Goal: Transaction & Acquisition: Purchase product/service

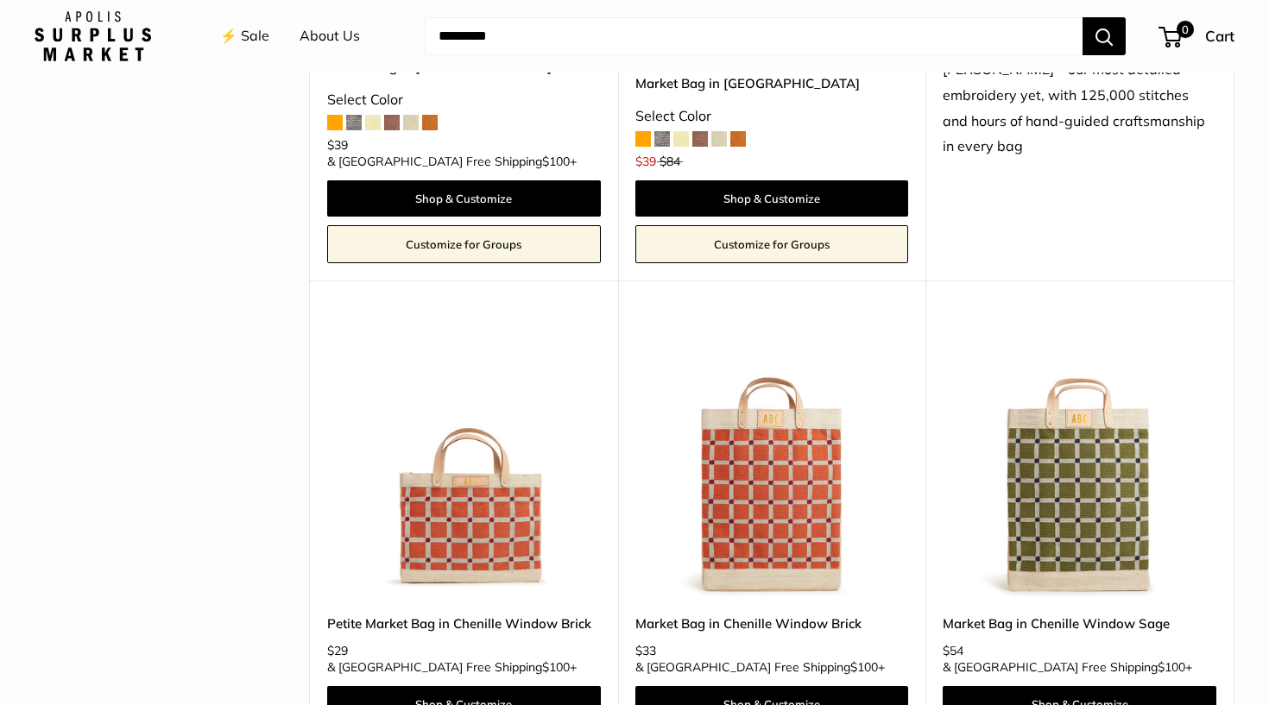
scroll to position [3359, 0]
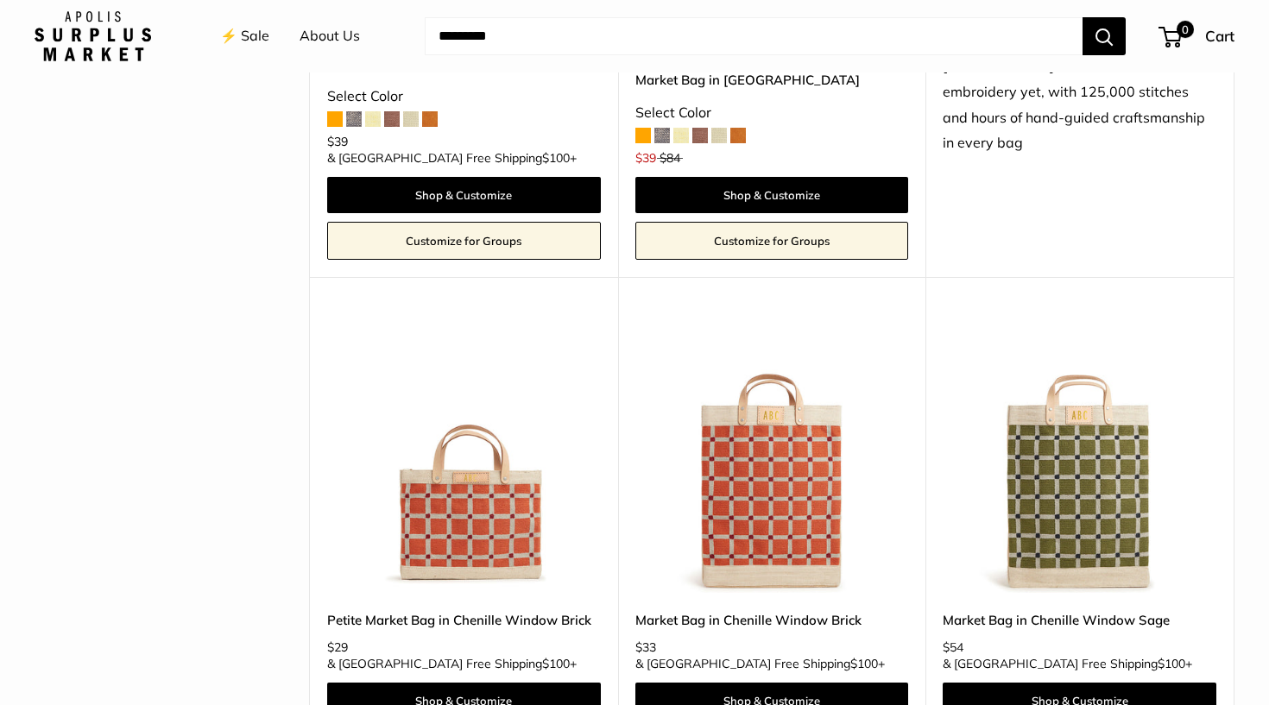
click at [0, 0] on img at bounding box center [0, 0] width 0 height 0
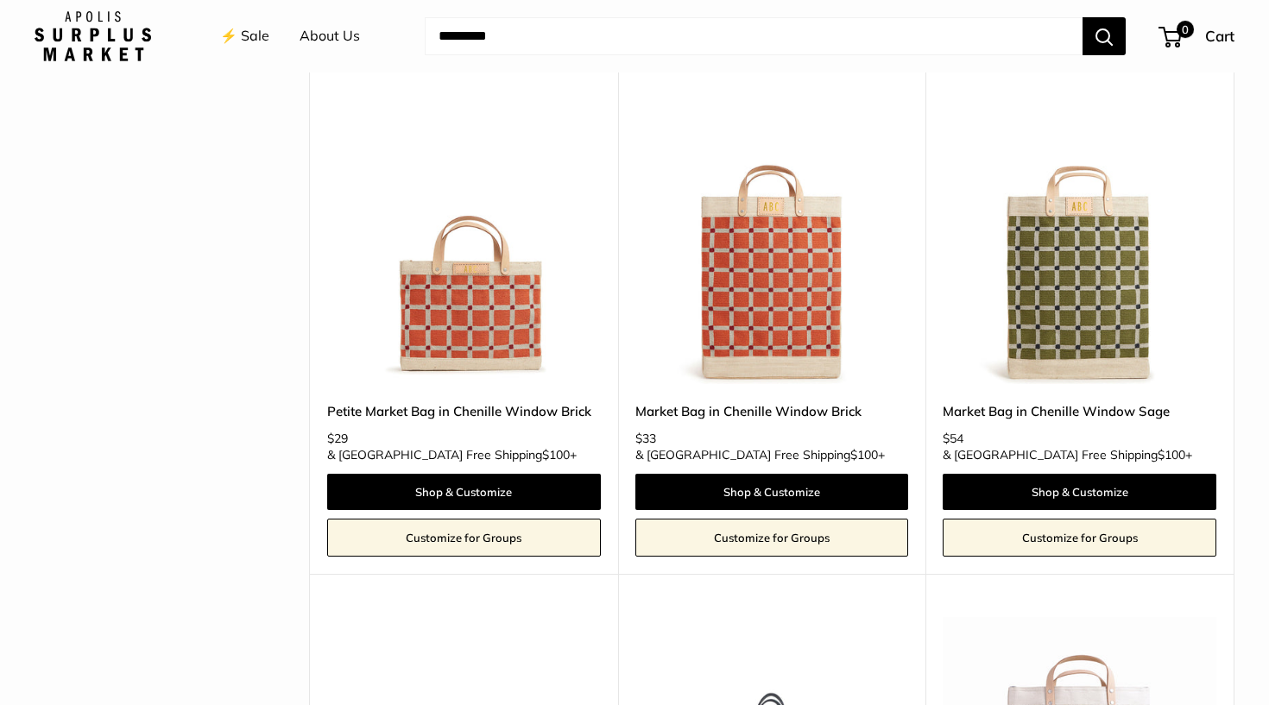
scroll to position [3565, 0]
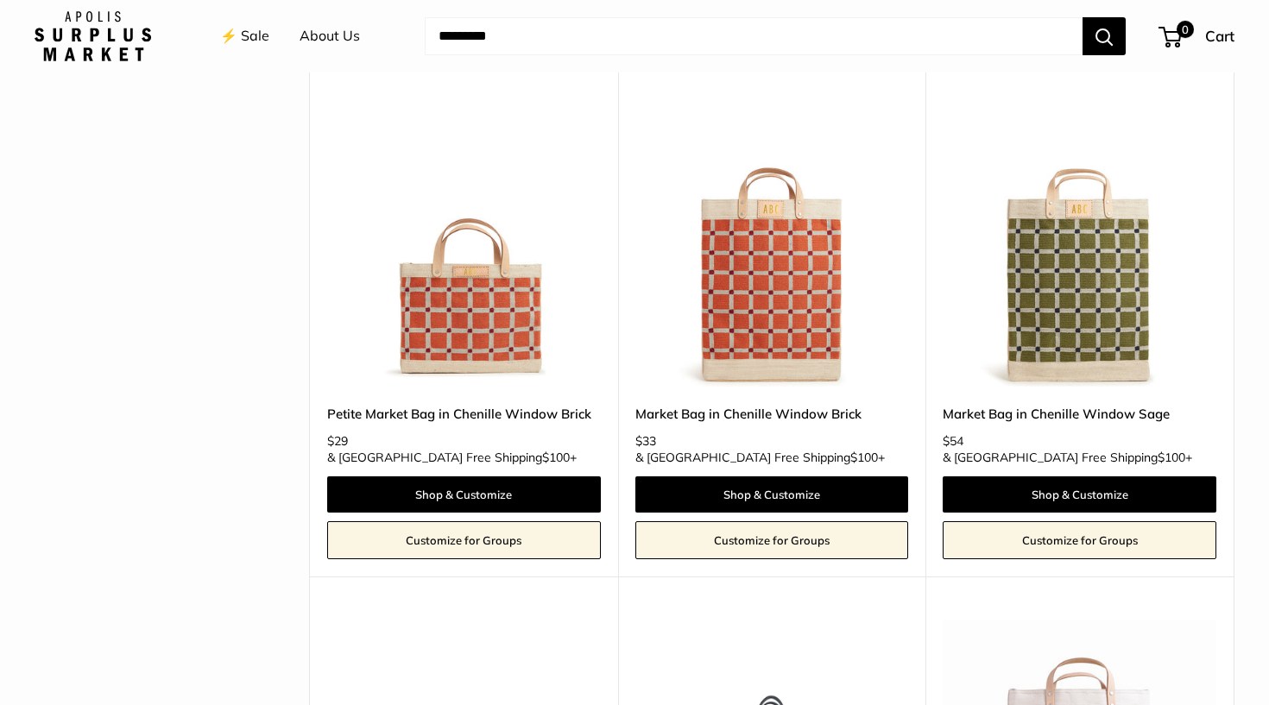
click at [0, 0] on img at bounding box center [0, 0] width 0 height 0
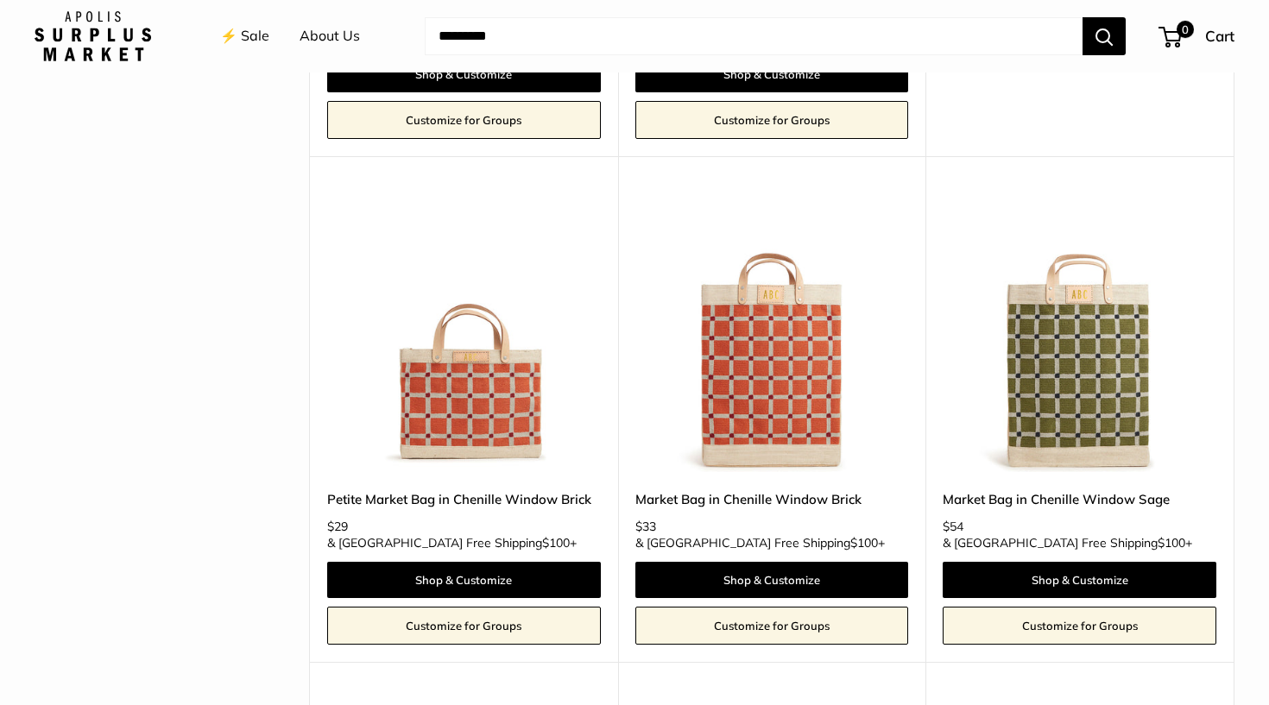
scroll to position [3476, 0]
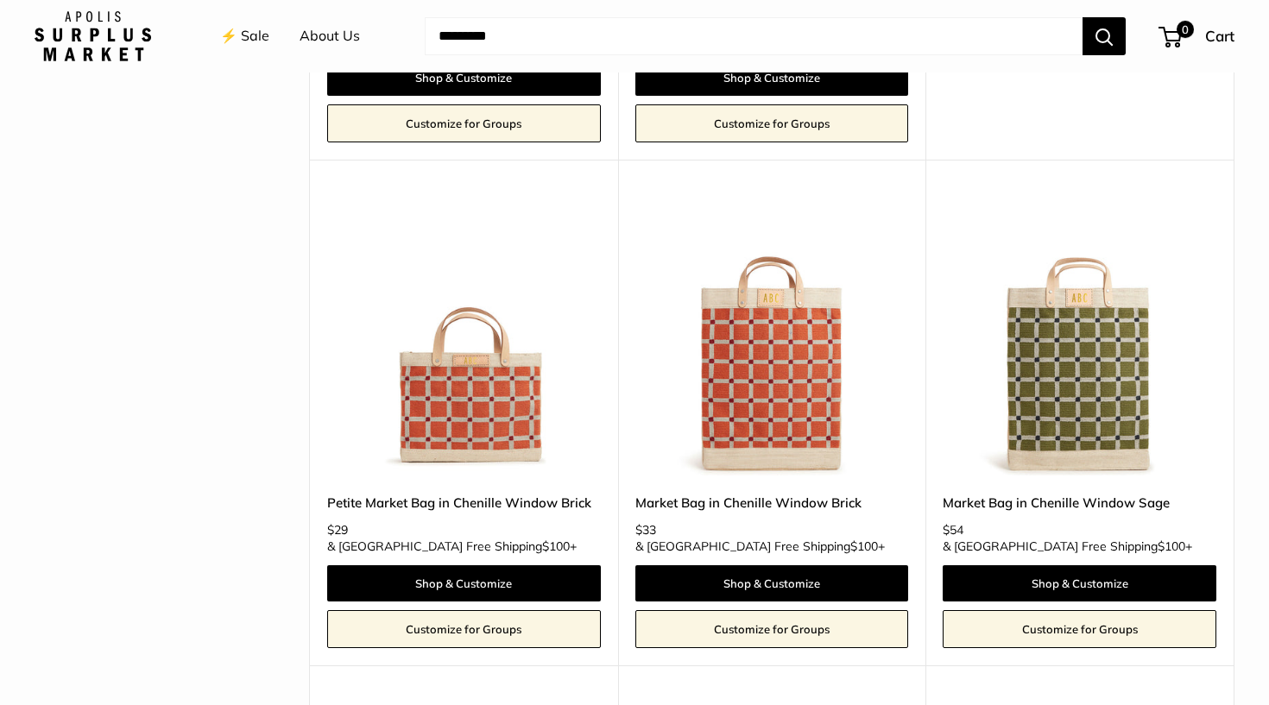
click at [0, 0] on img at bounding box center [0, 0] width 0 height 0
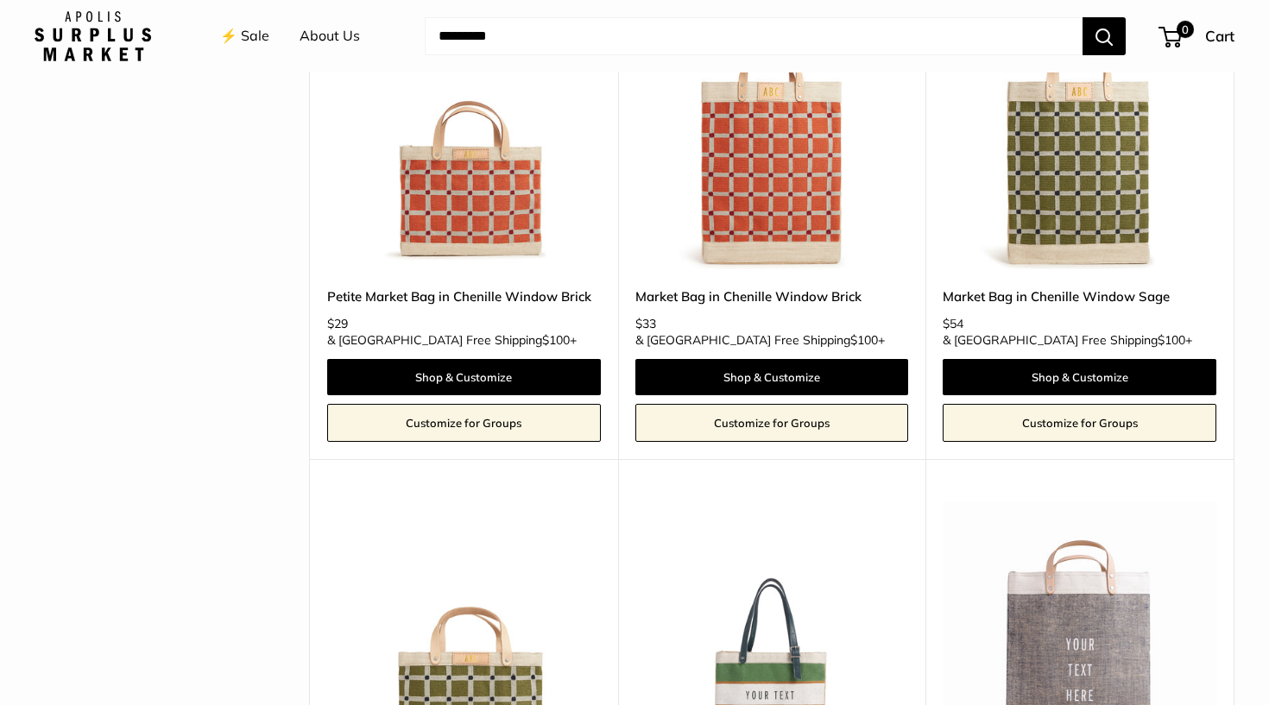
scroll to position [3678, 0]
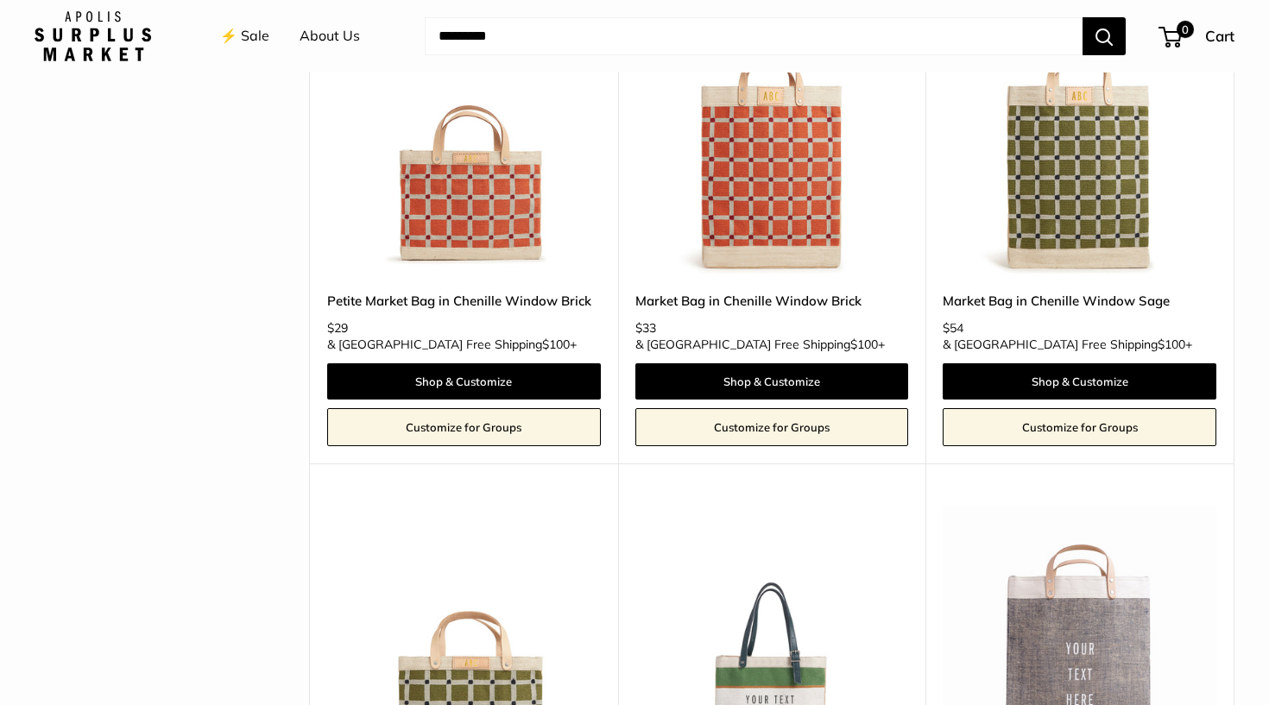
click at [0, 0] on img at bounding box center [0, 0] width 0 height 0
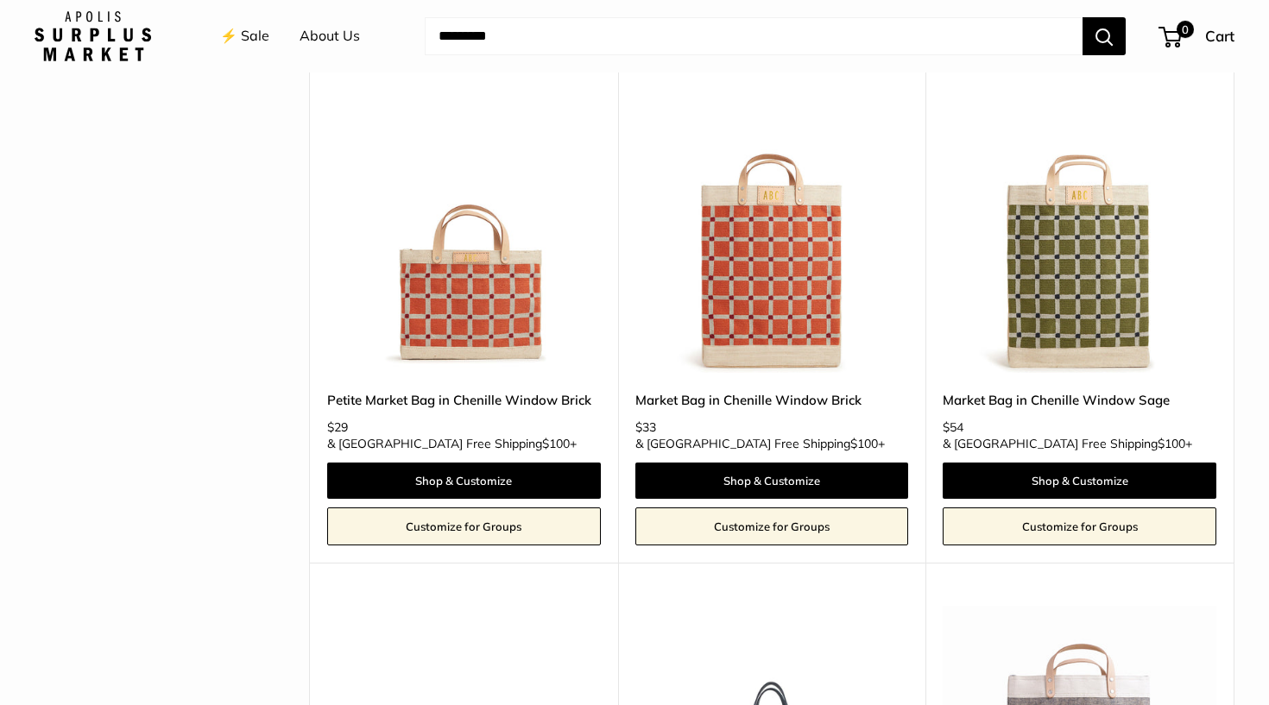
scroll to position [3573, 0]
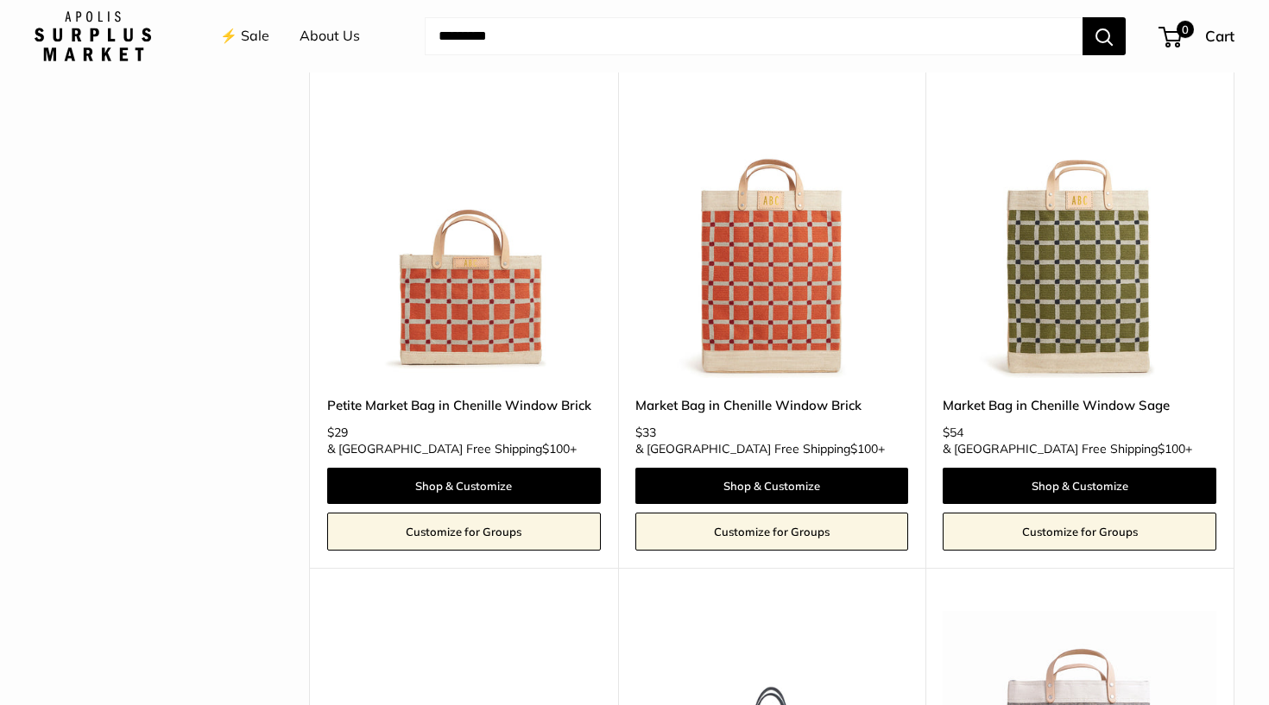
click at [0, 0] on img at bounding box center [0, 0] width 0 height 0
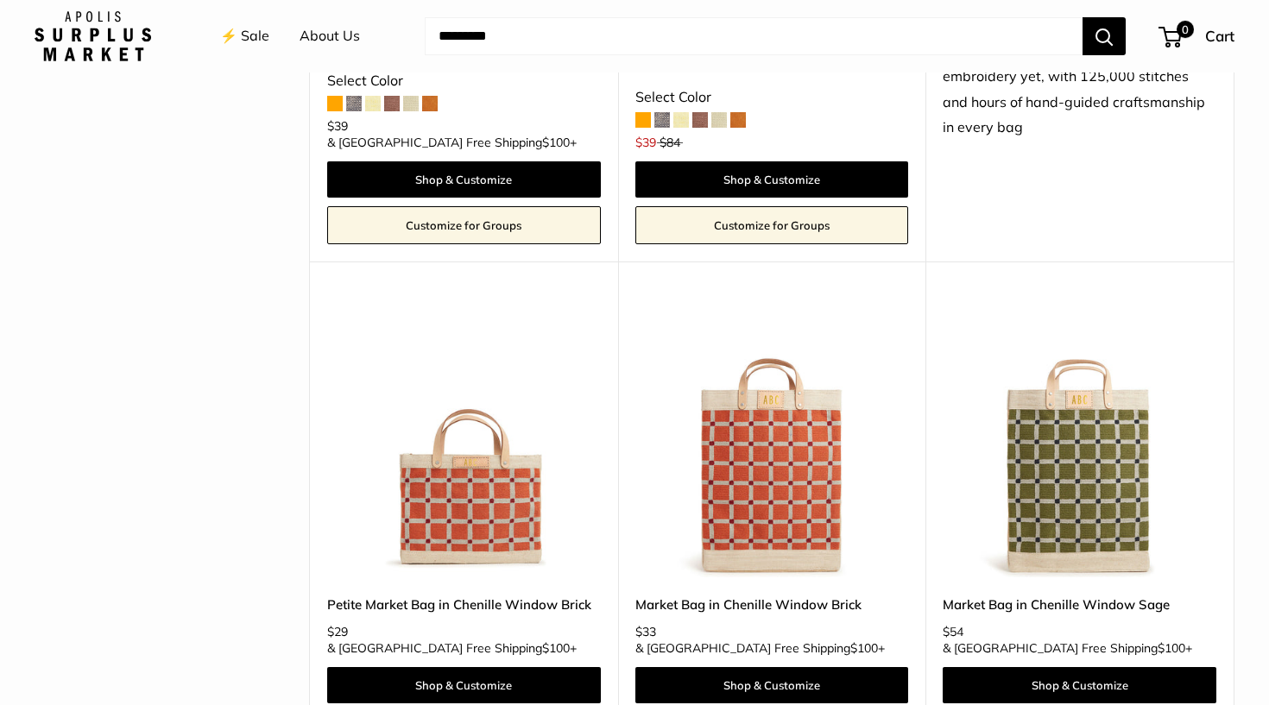
scroll to position [3356, 0]
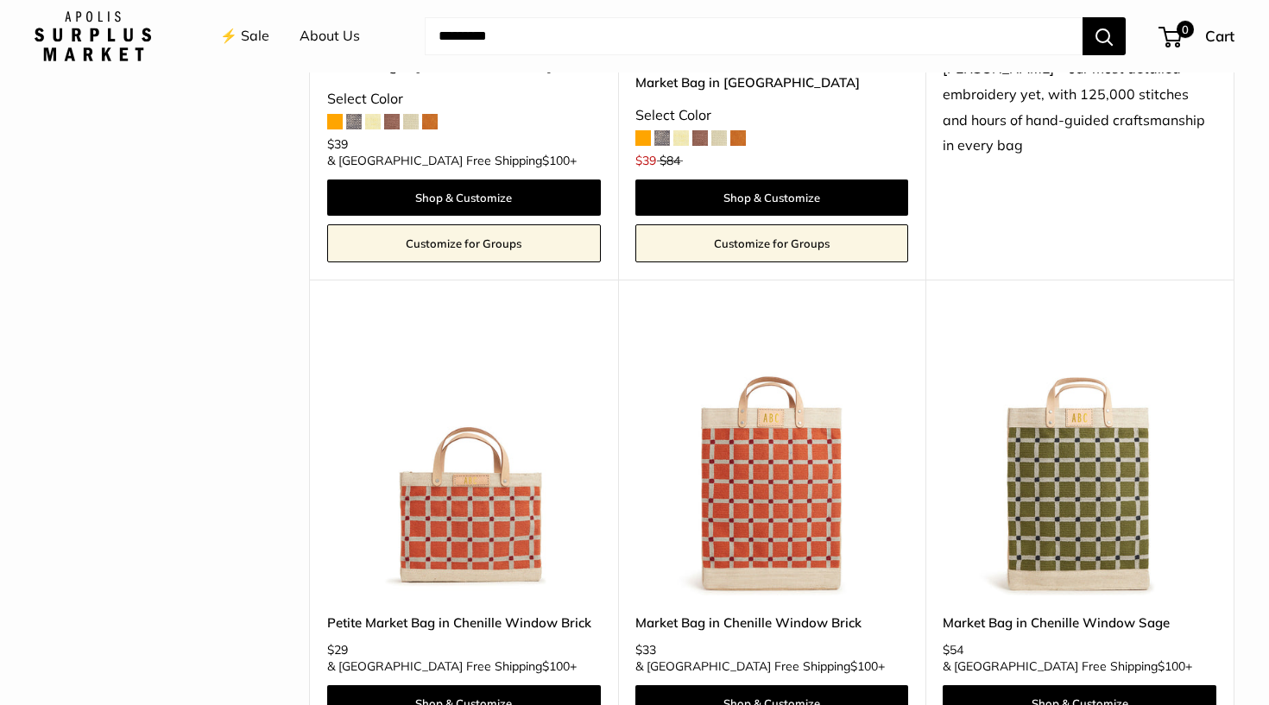
click at [0, 0] on img at bounding box center [0, 0] width 0 height 0
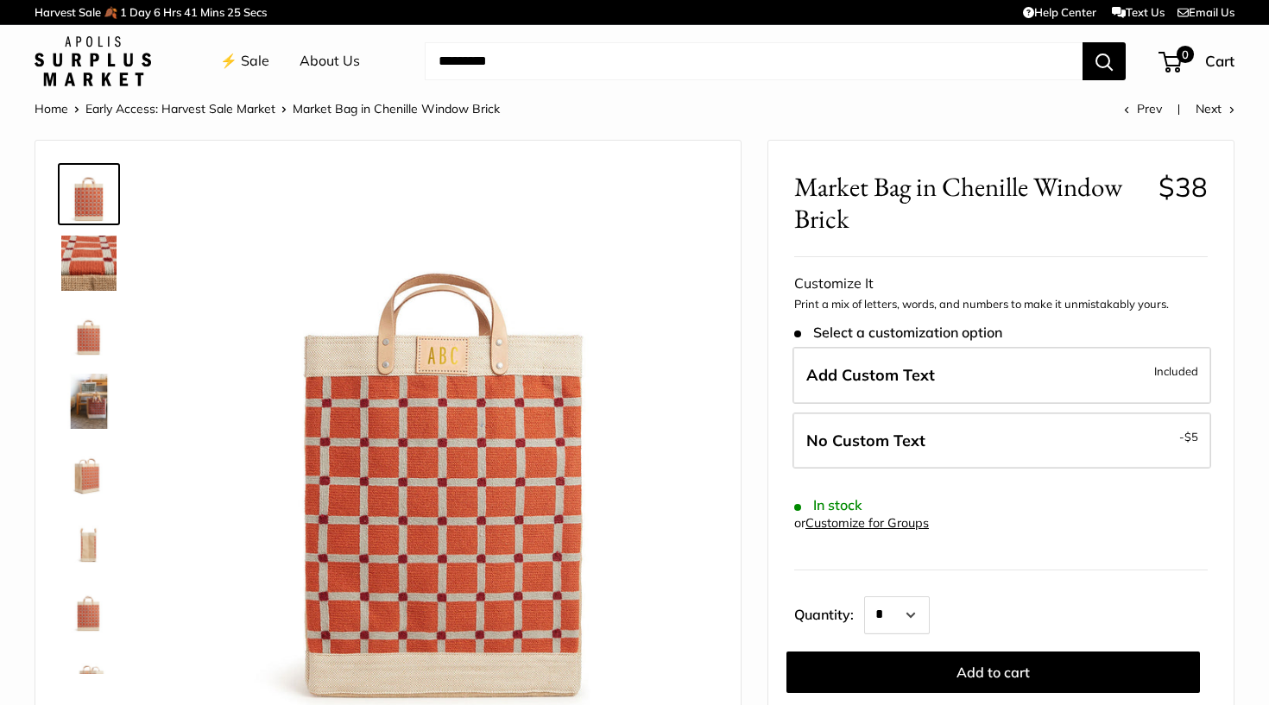
click at [86, 331] on img at bounding box center [88, 332] width 55 height 55
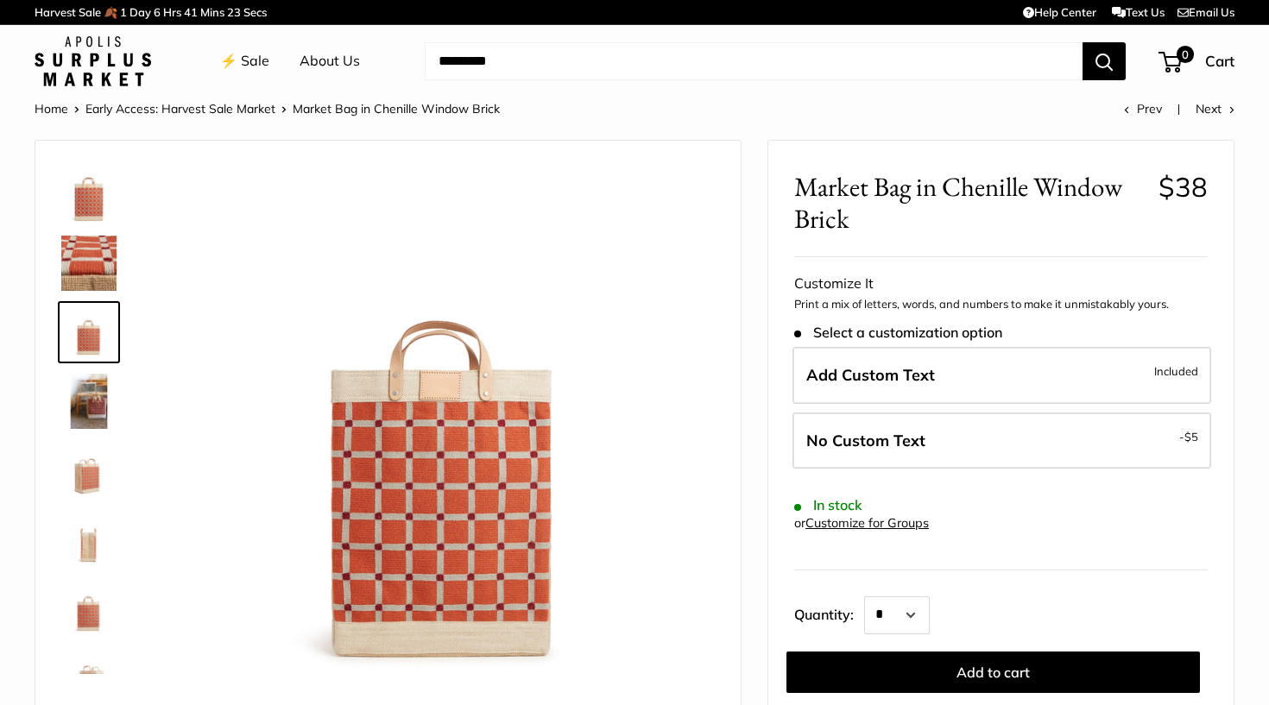
click at [85, 389] on img at bounding box center [88, 401] width 55 height 55
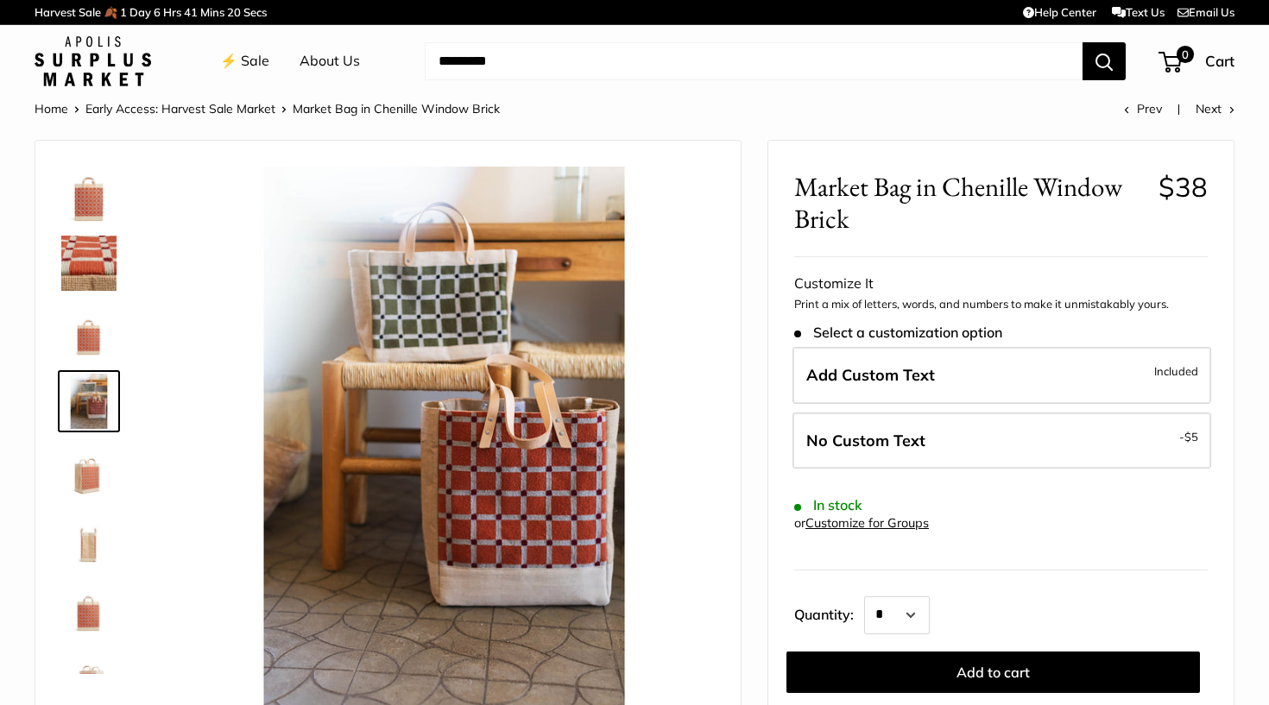
click at [84, 484] on img at bounding box center [88, 470] width 55 height 55
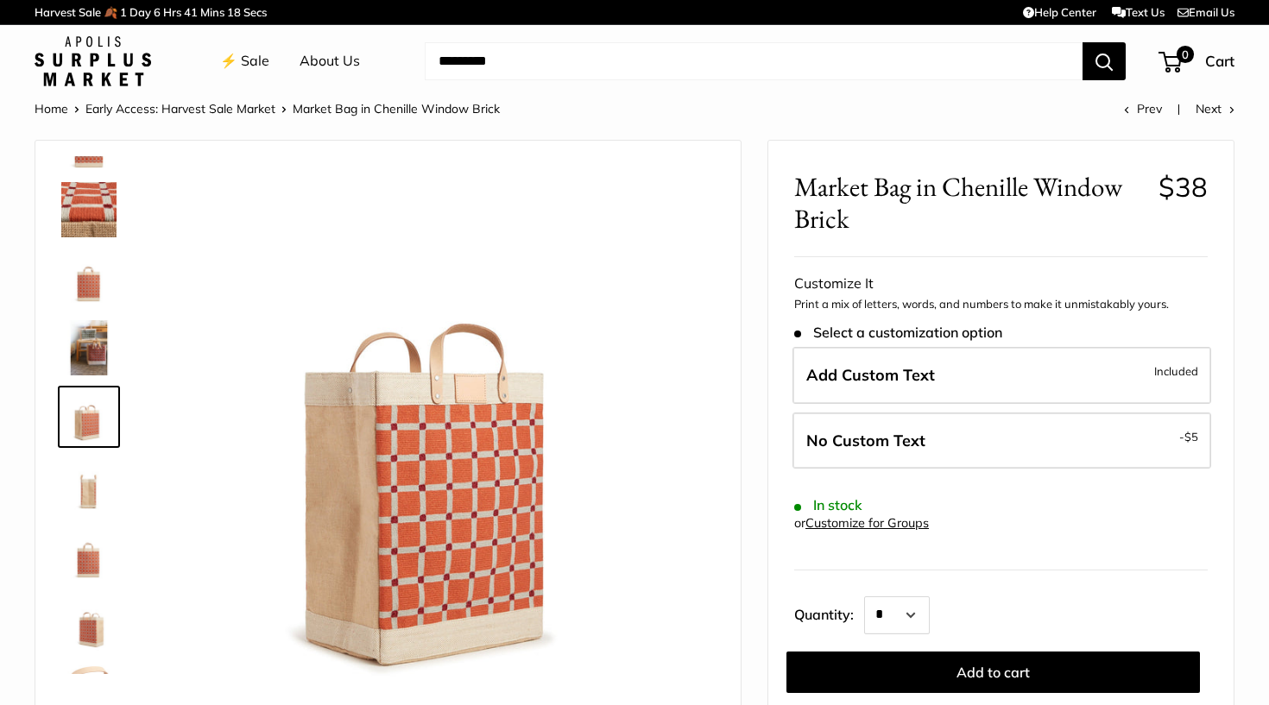
click at [89, 481] on img at bounding box center [88, 485] width 55 height 55
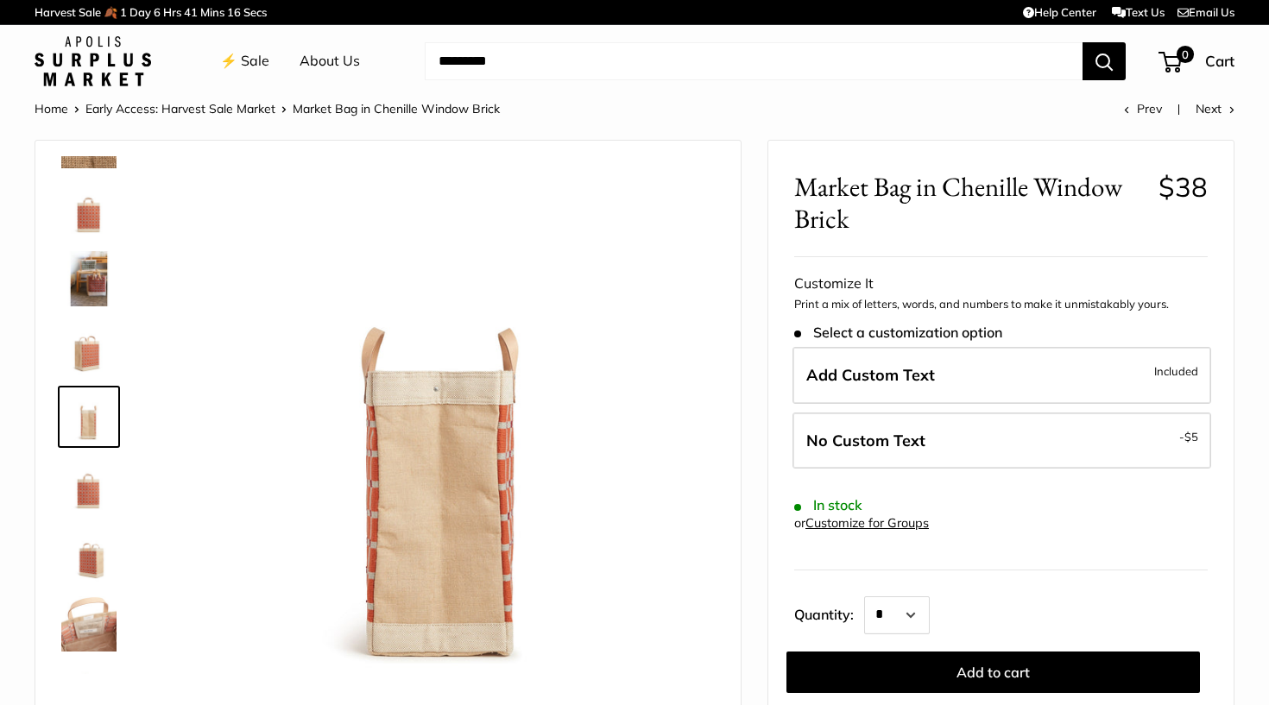
click at [92, 552] on img at bounding box center [88, 554] width 55 height 55
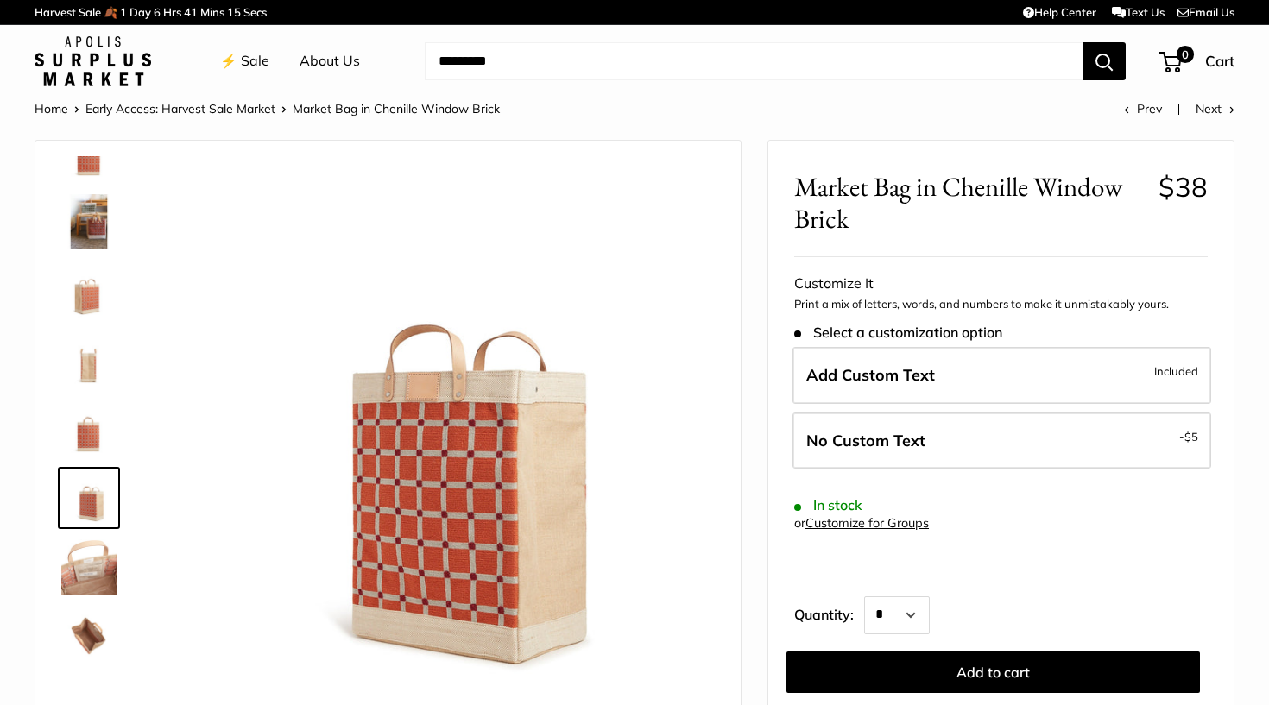
click at [98, 625] on img at bounding box center [88, 635] width 55 height 55
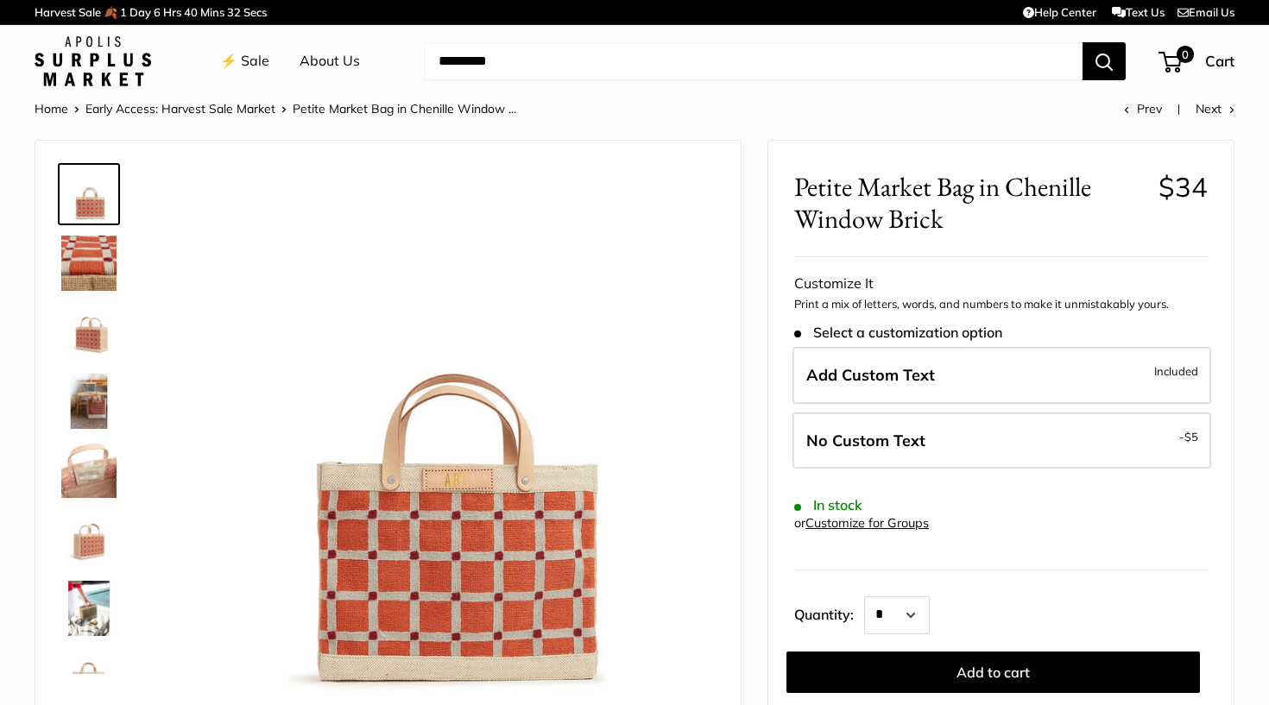
click at [75, 331] on img at bounding box center [88, 332] width 55 height 55
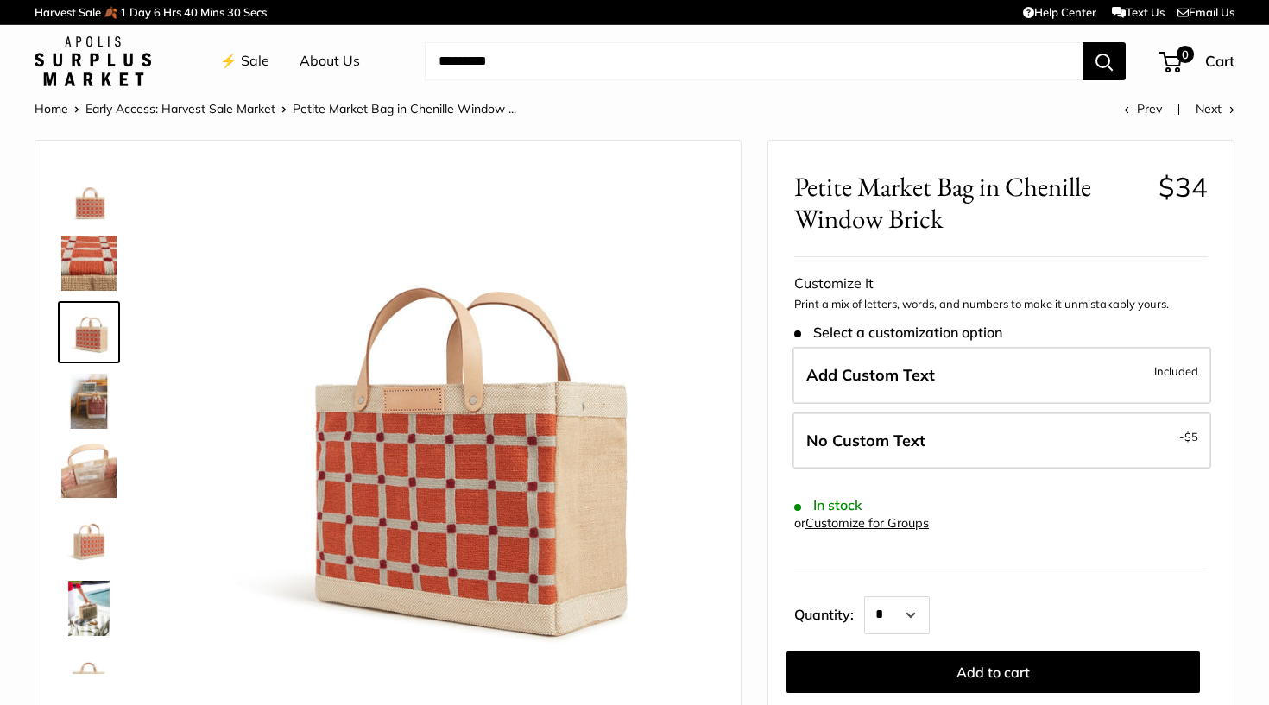
click at [99, 400] on img at bounding box center [88, 401] width 55 height 55
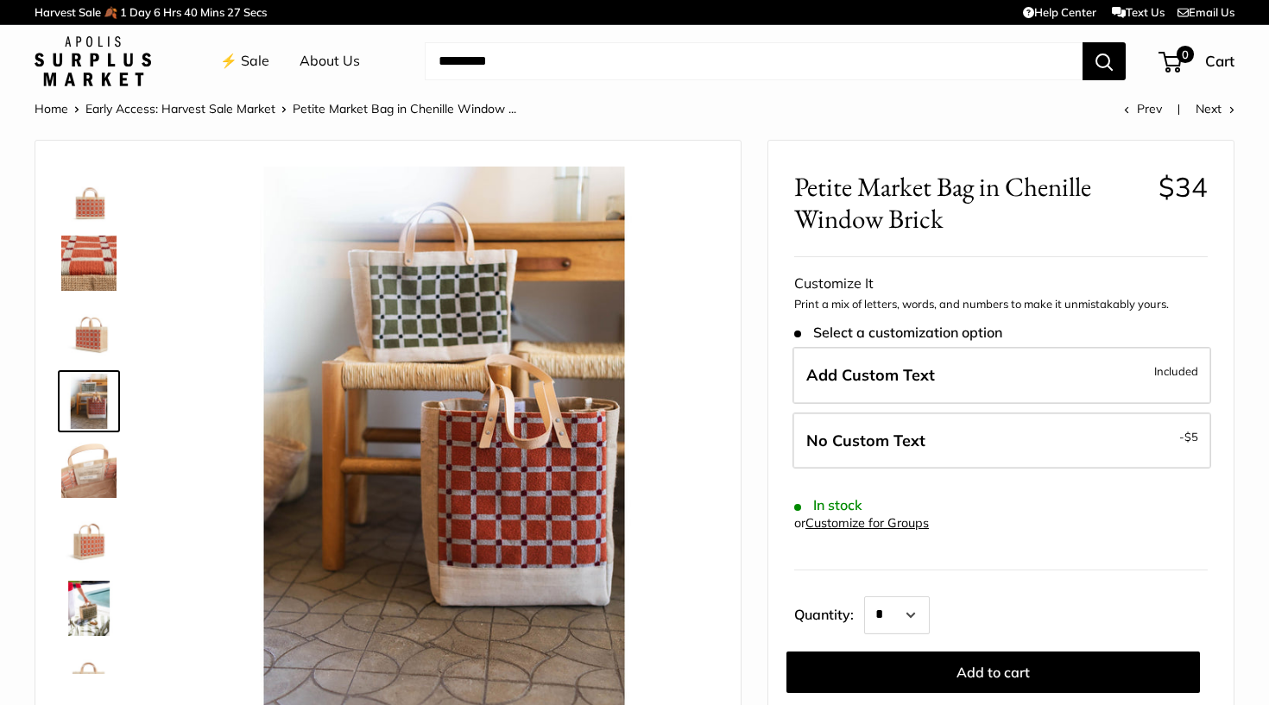
click at [96, 473] on img at bounding box center [88, 470] width 55 height 55
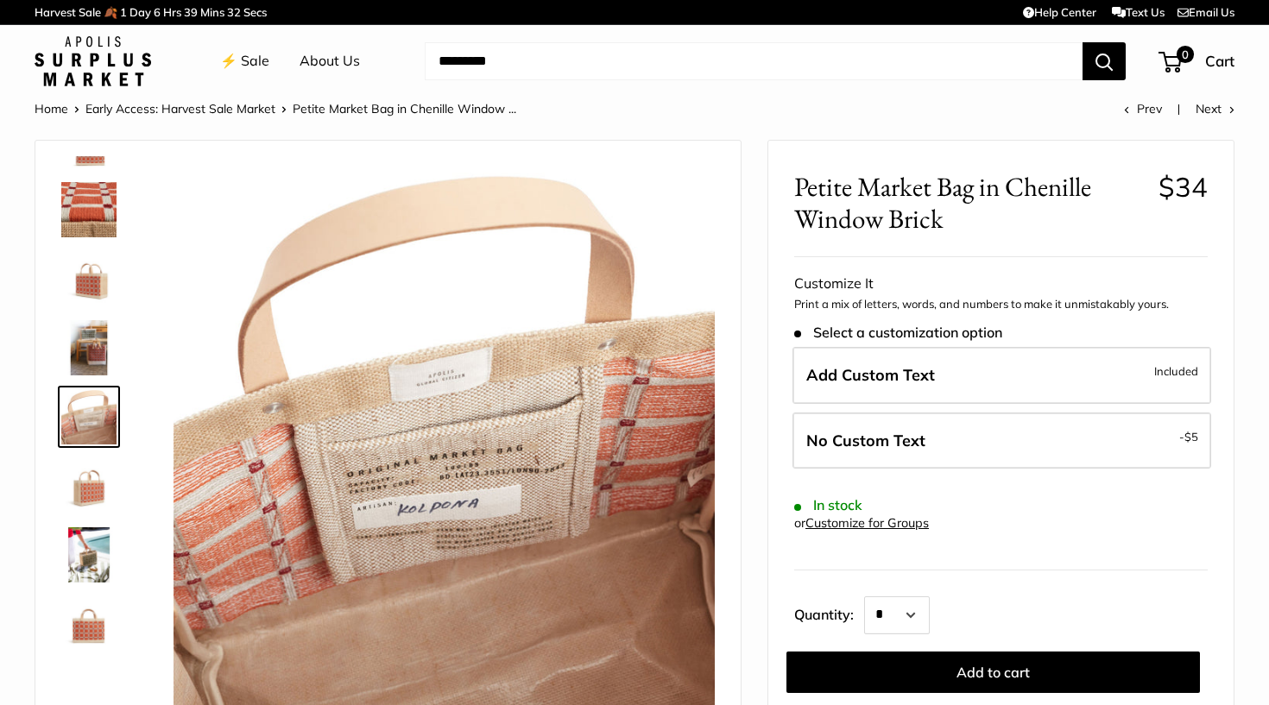
click at [85, 488] on img at bounding box center [88, 485] width 55 height 55
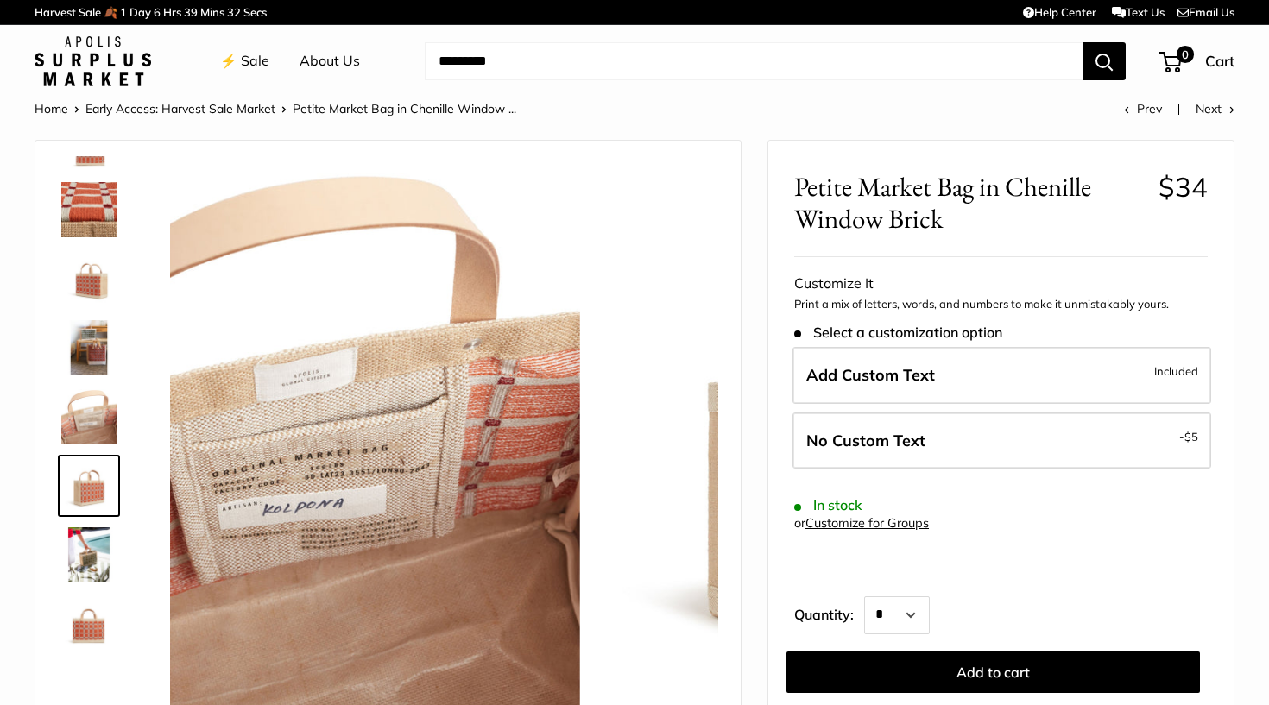
scroll to position [110, 0]
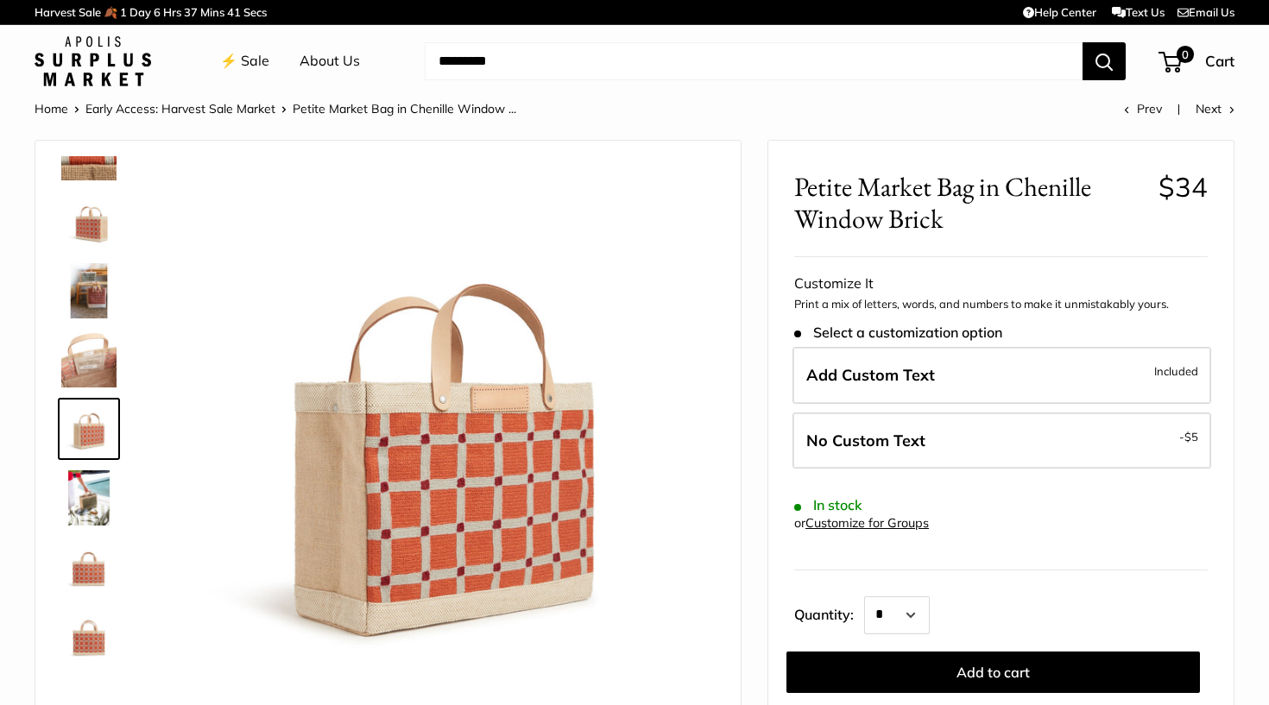
click at [92, 297] on img at bounding box center [88, 290] width 55 height 55
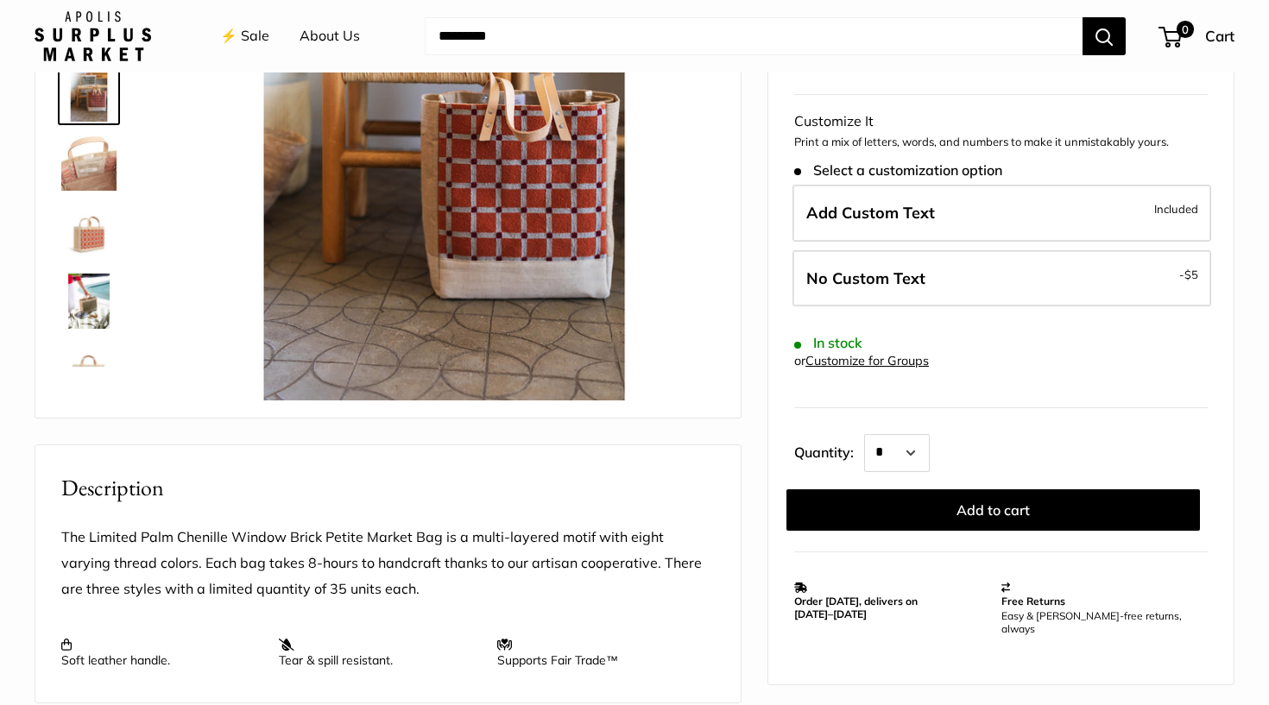
scroll to position [308, 0]
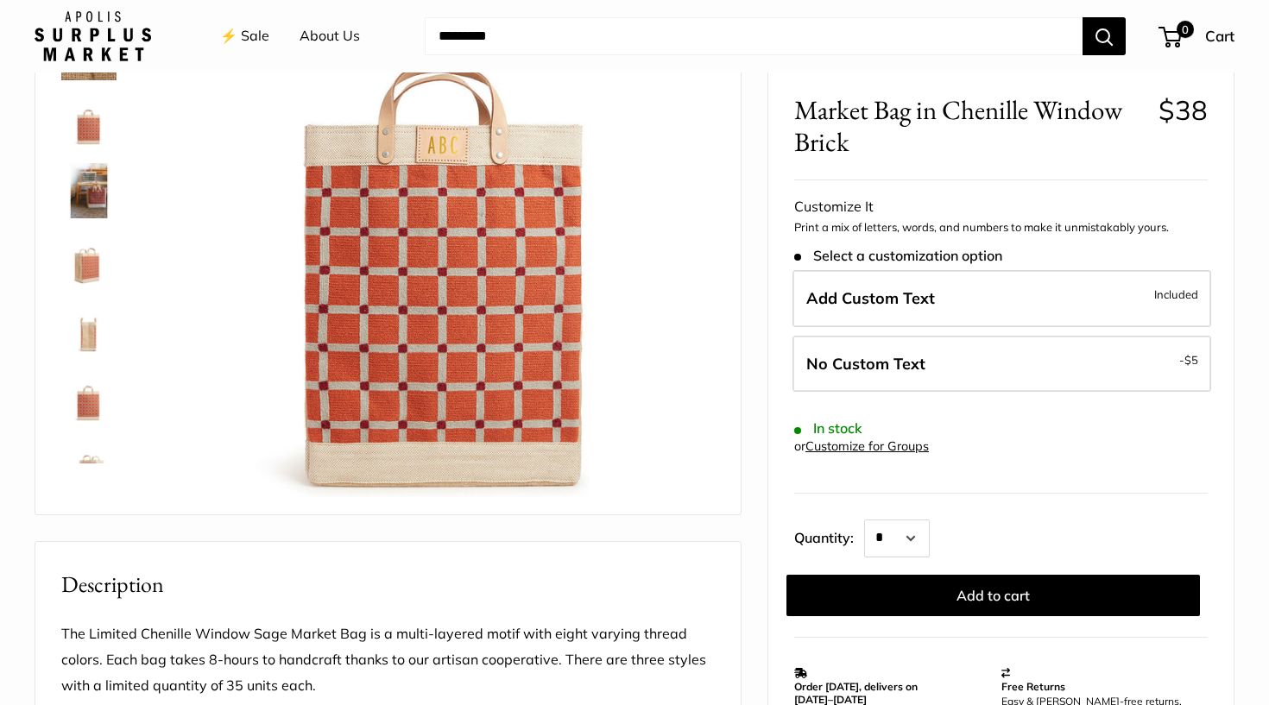
scroll to position [188, 0]
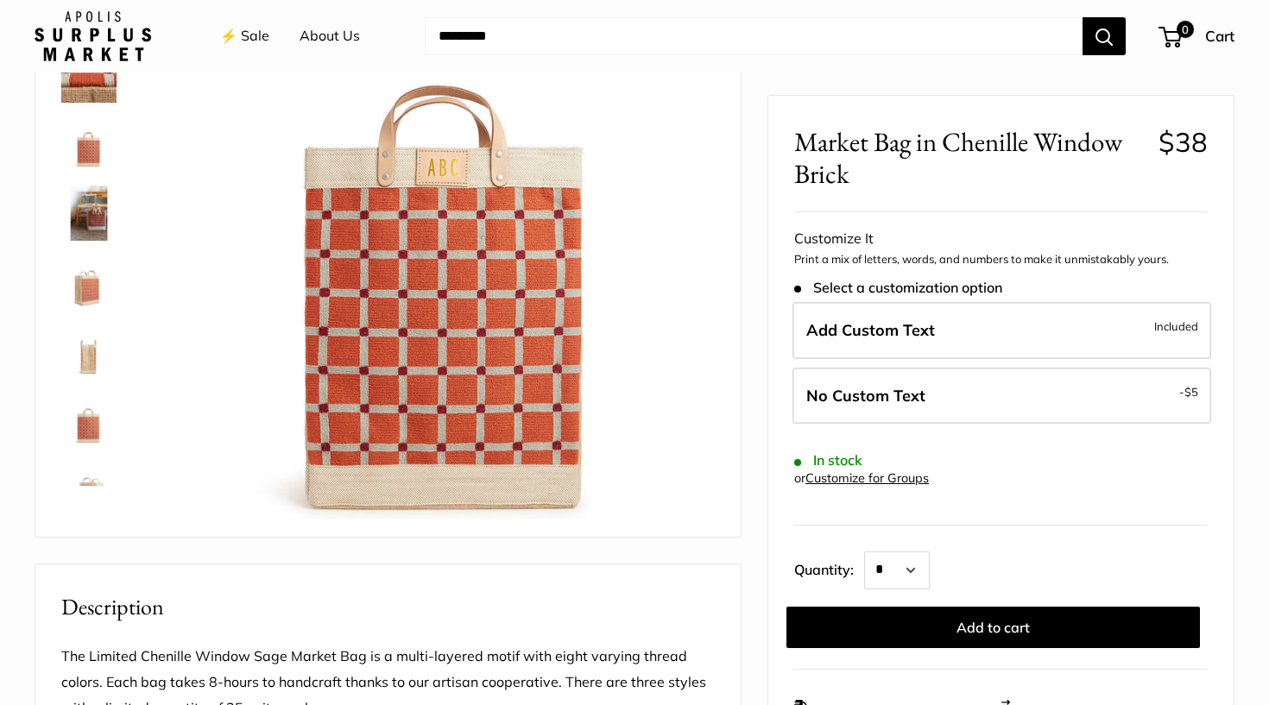
click at [90, 203] on img at bounding box center [88, 213] width 55 height 55
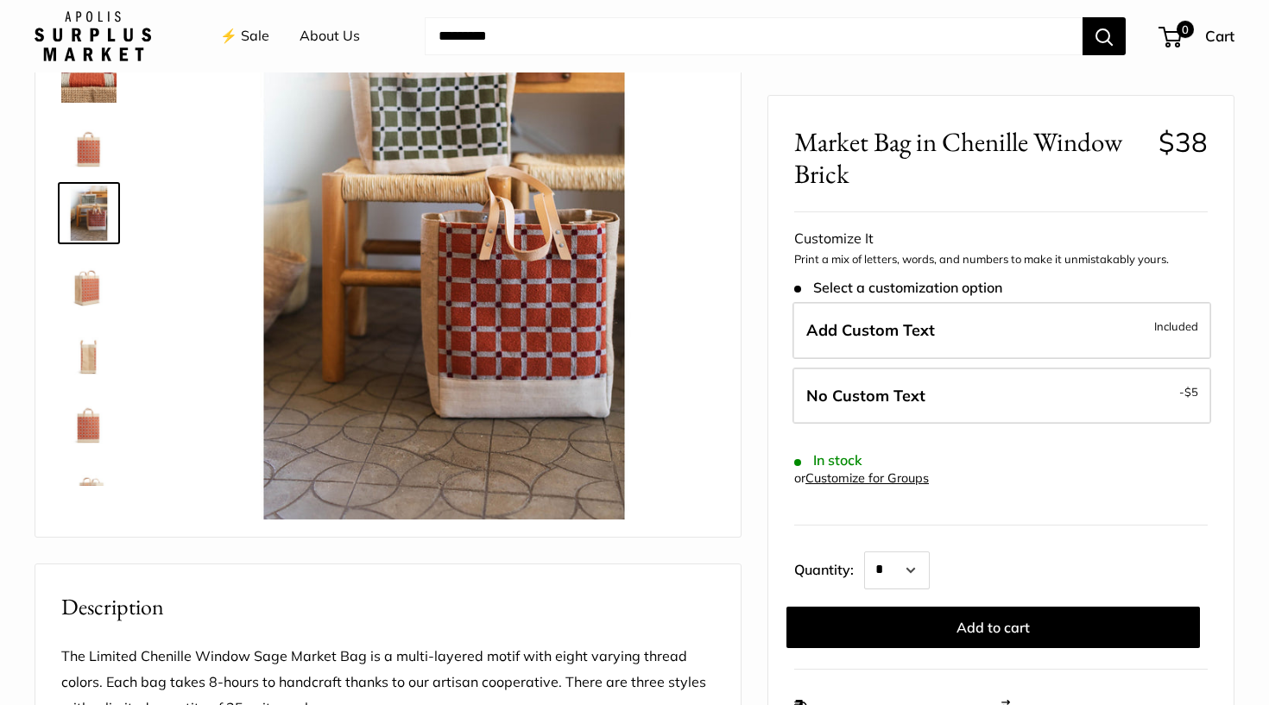
click at [93, 354] on img at bounding box center [88, 351] width 55 height 55
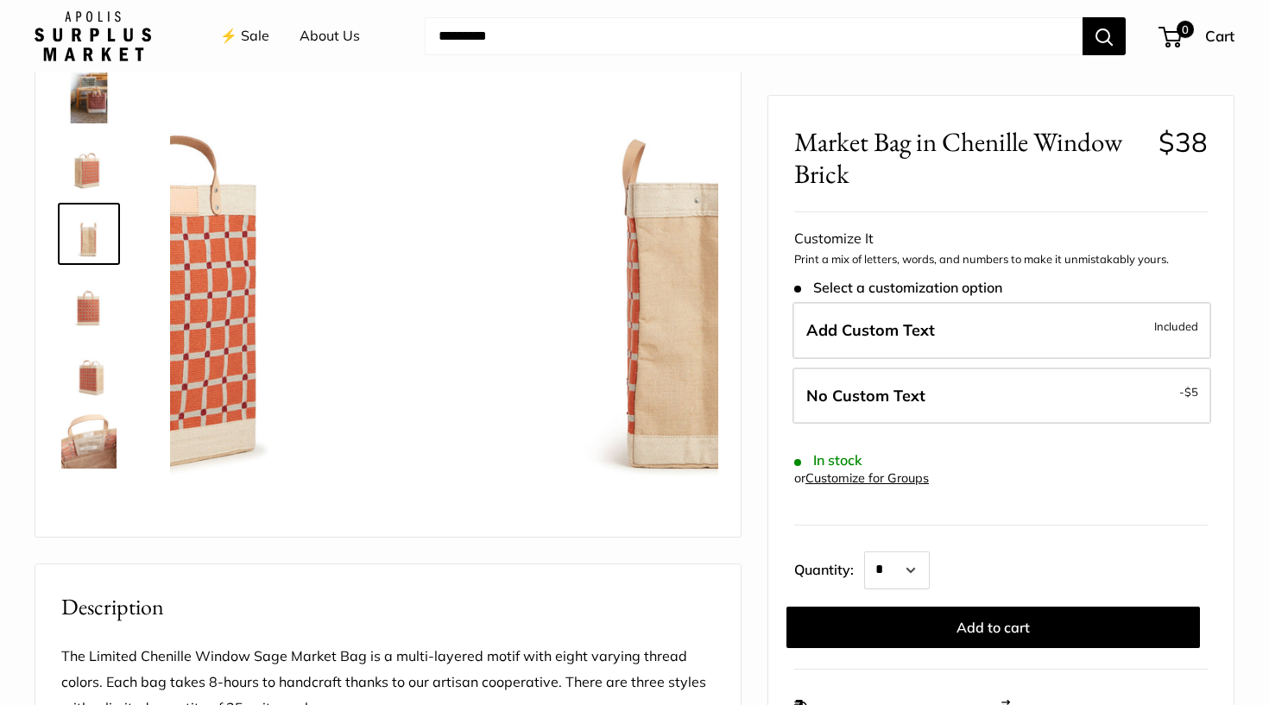
scroll to position [123, 0]
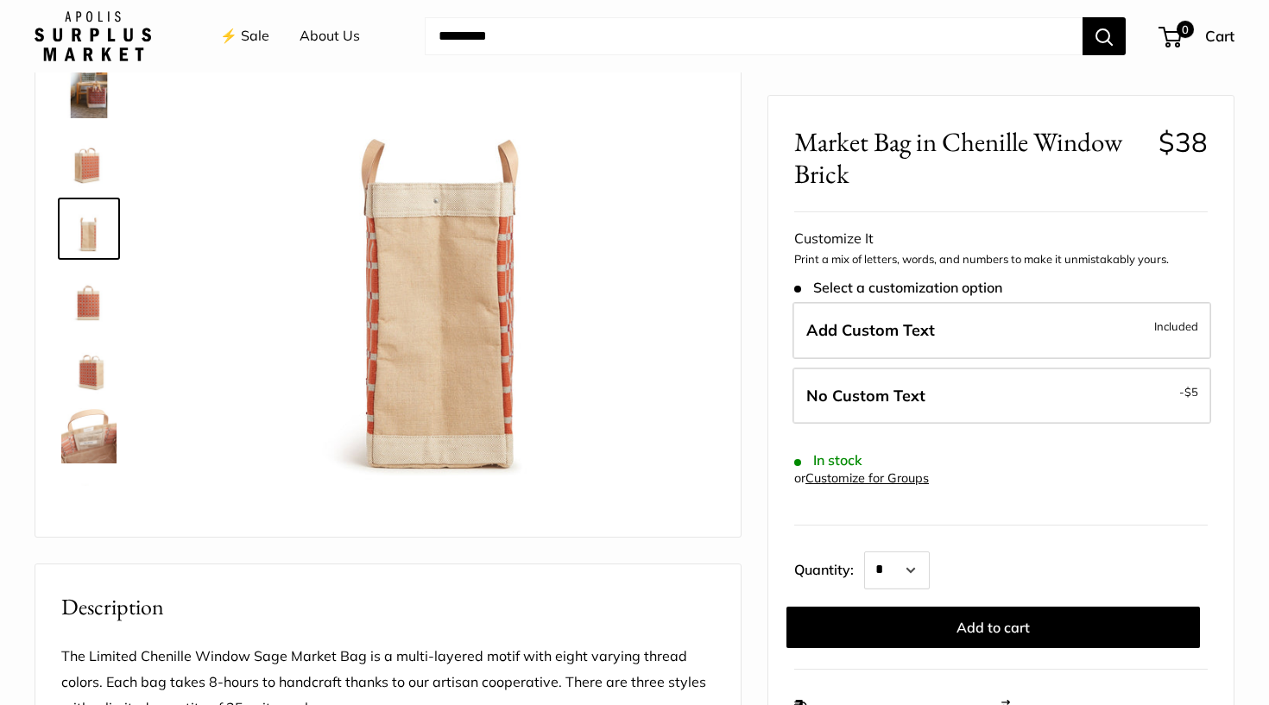
click at [97, 425] on img at bounding box center [88, 435] width 55 height 55
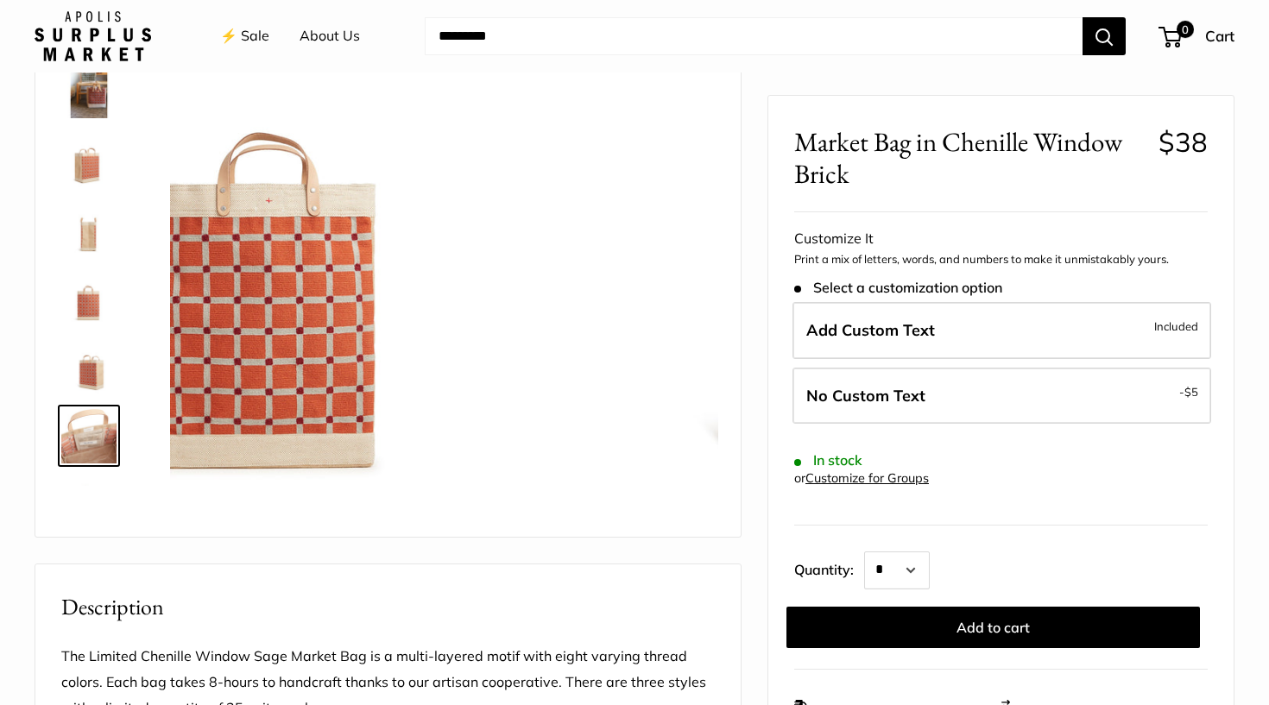
scroll to position [179, 0]
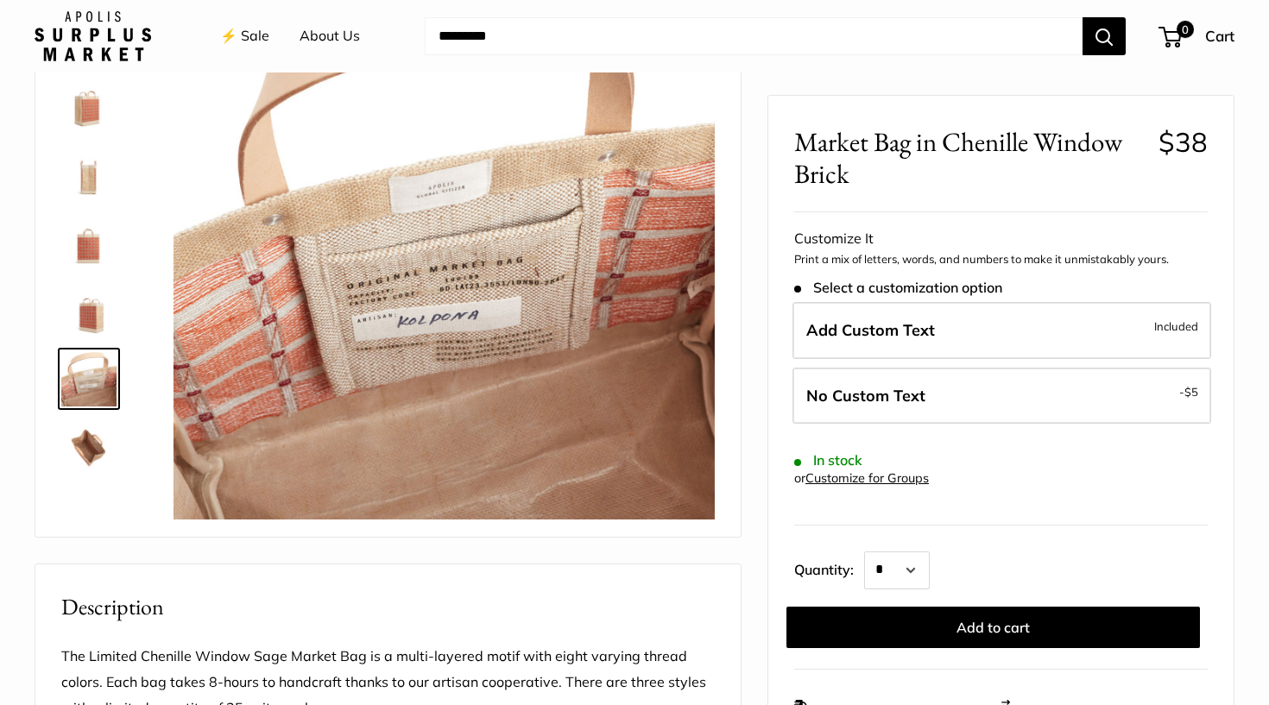
click at [92, 242] on img at bounding box center [88, 240] width 55 height 55
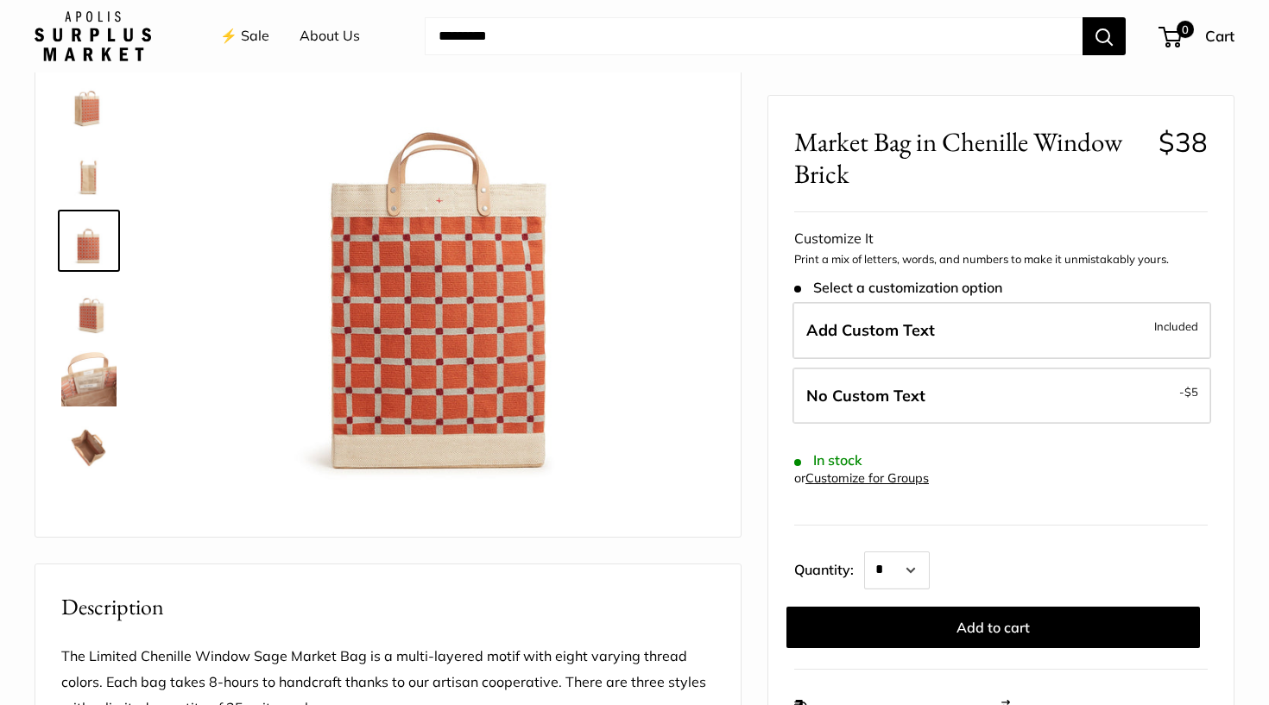
click at [83, 180] on img at bounding box center [88, 171] width 55 height 55
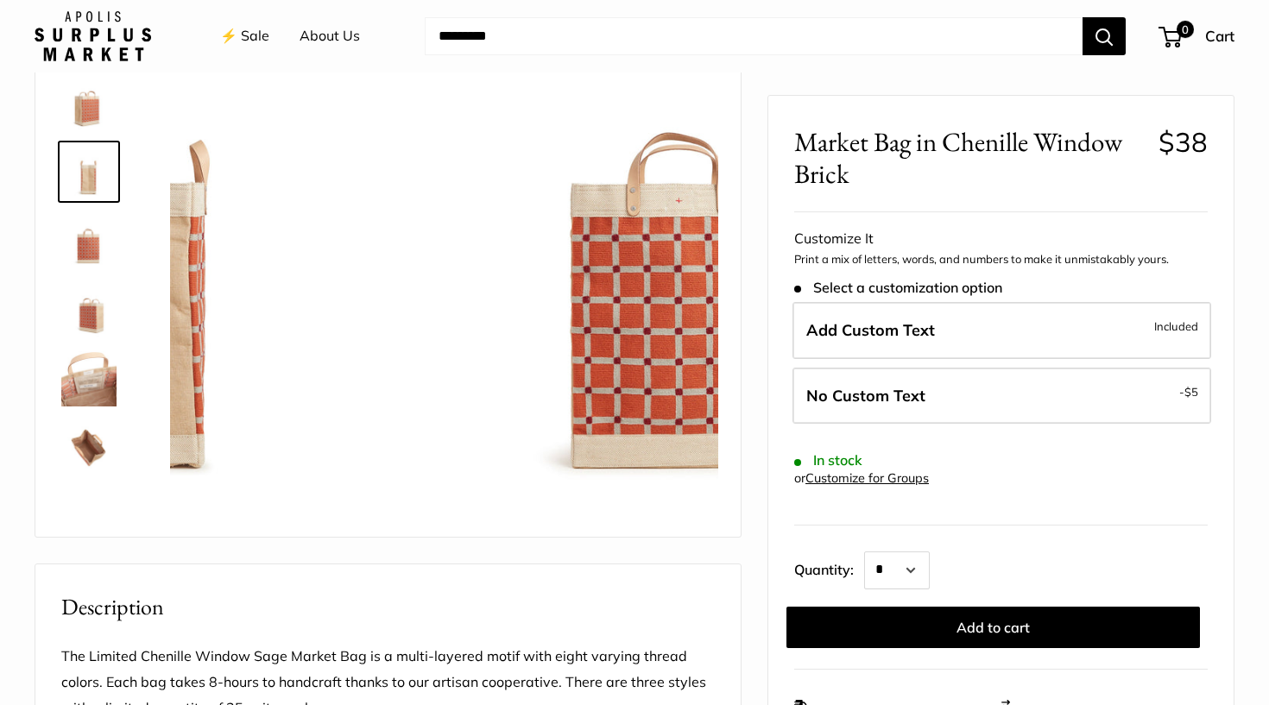
scroll to position [123, 0]
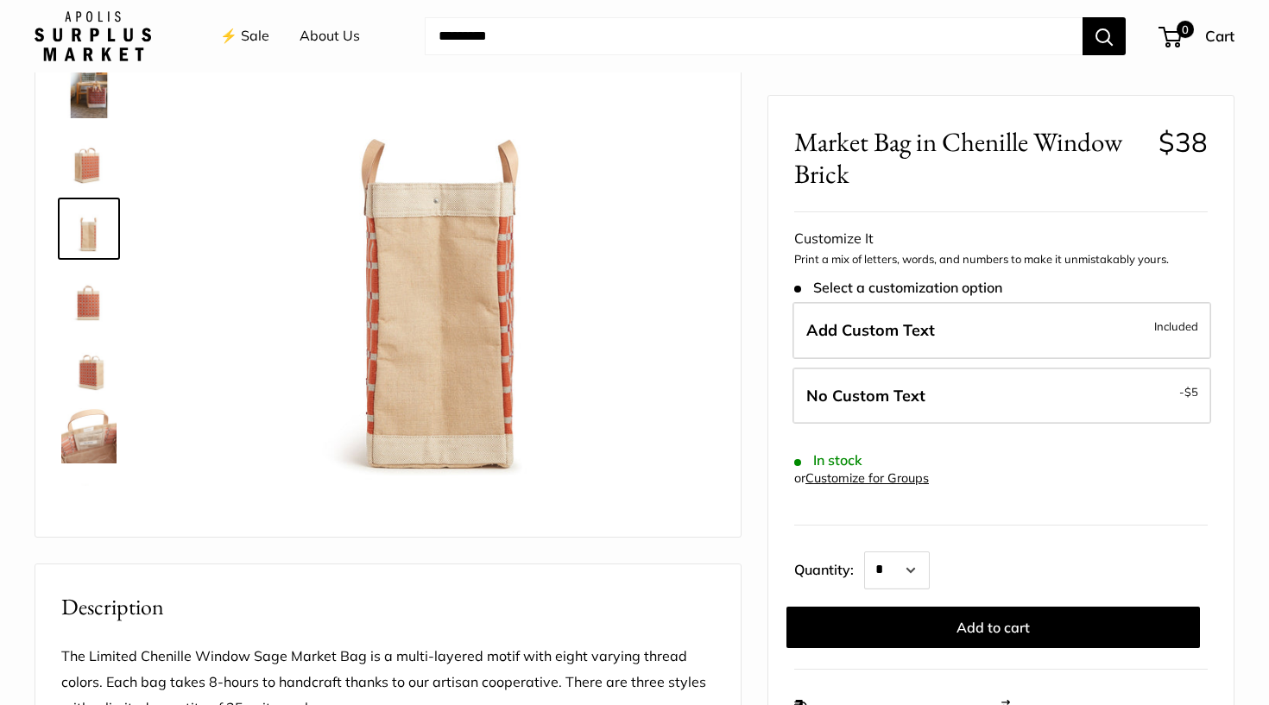
click at [91, 154] on img at bounding box center [88, 159] width 55 height 55
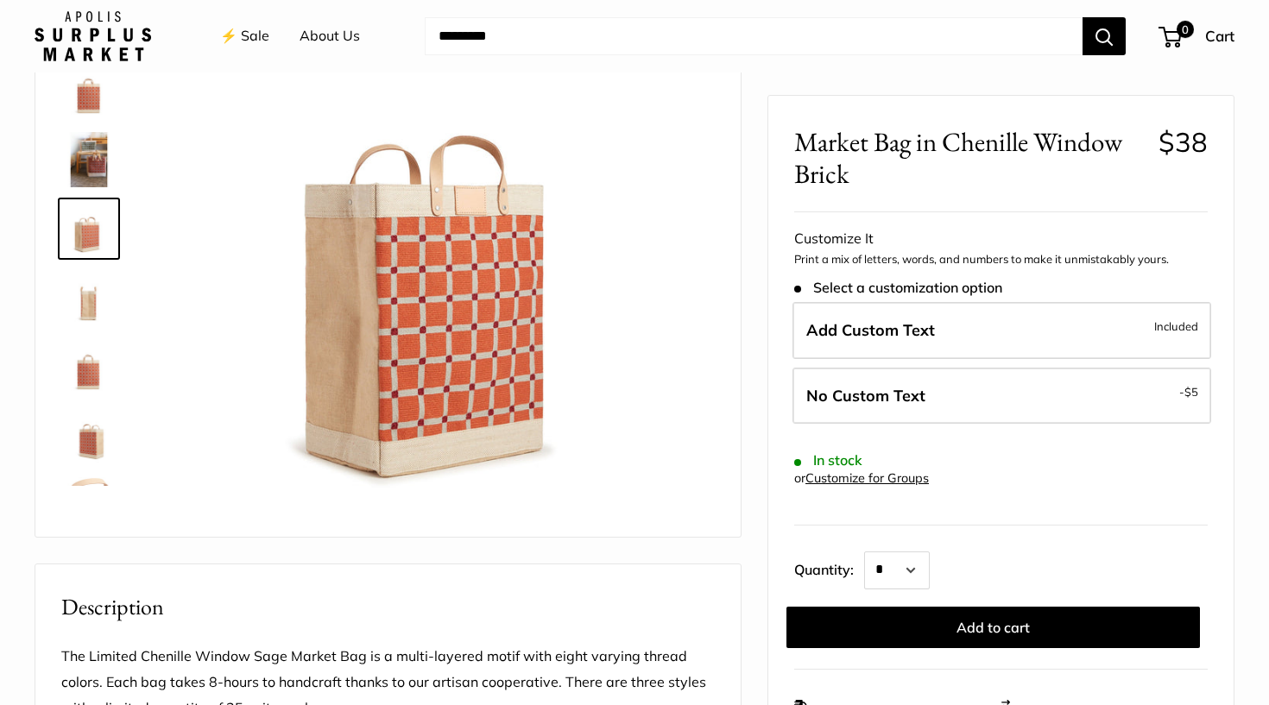
click at [86, 234] on img at bounding box center [88, 228] width 55 height 55
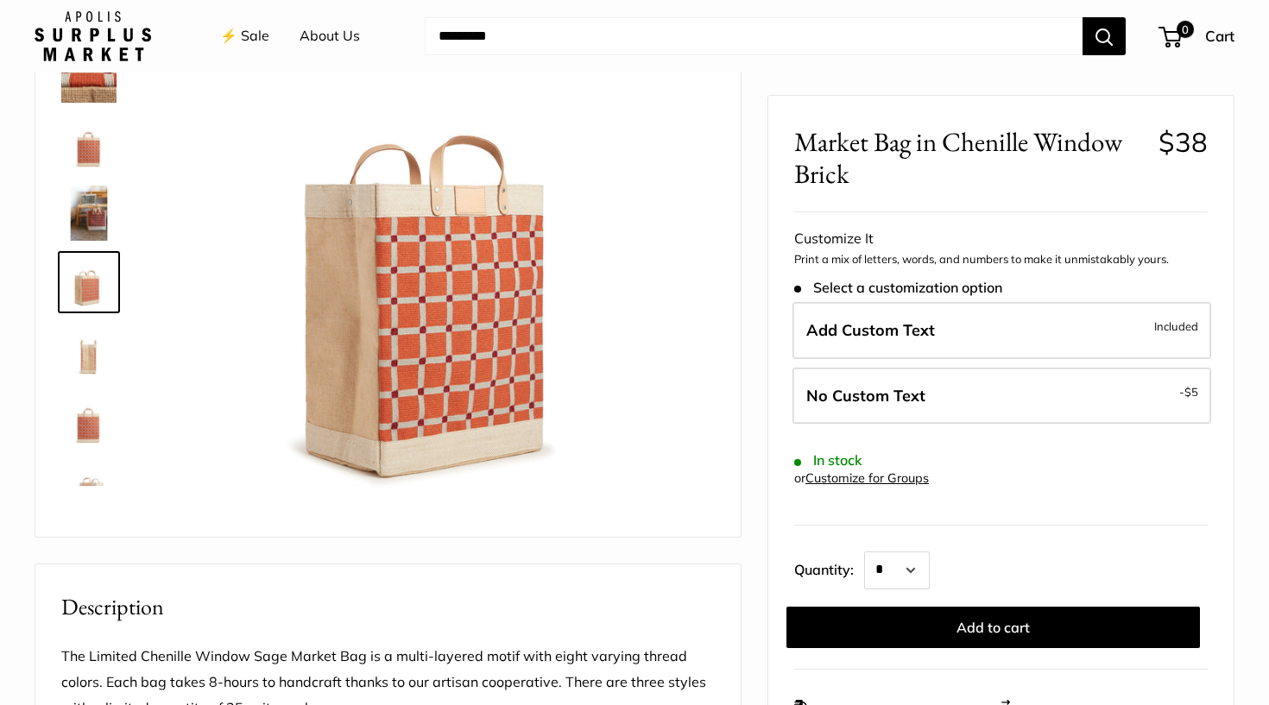
scroll to position [0, 0]
click at [94, 133] on img at bounding box center [88, 143] width 55 height 55
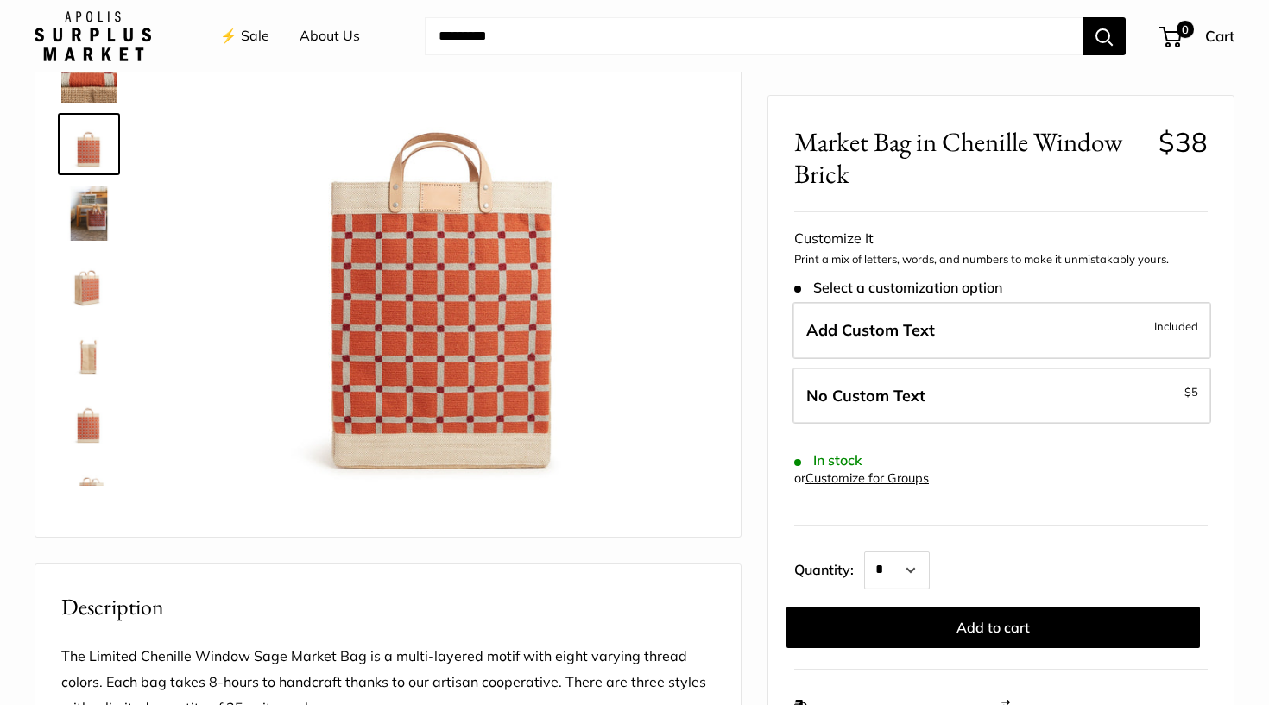
click at [100, 105] on div at bounding box center [95, 227] width 83 height 518
click at [98, 84] on img at bounding box center [88, 74] width 55 height 55
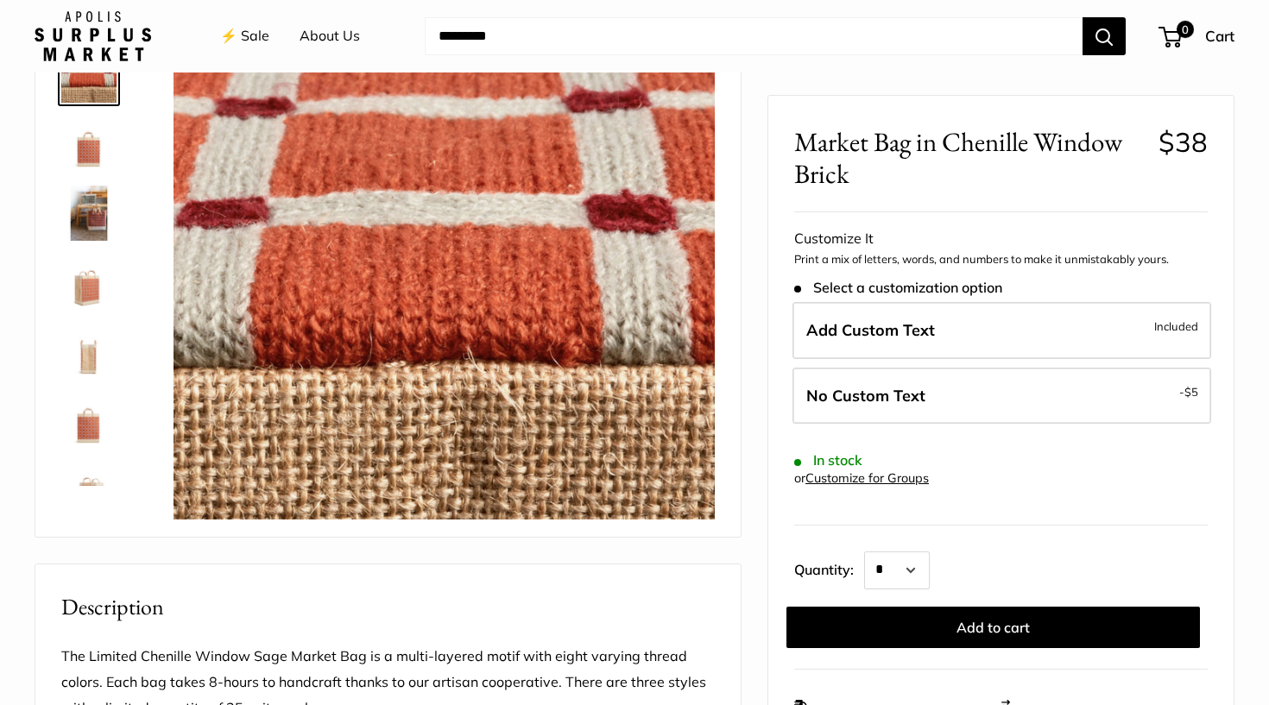
click at [84, 153] on img at bounding box center [88, 143] width 55 height 55
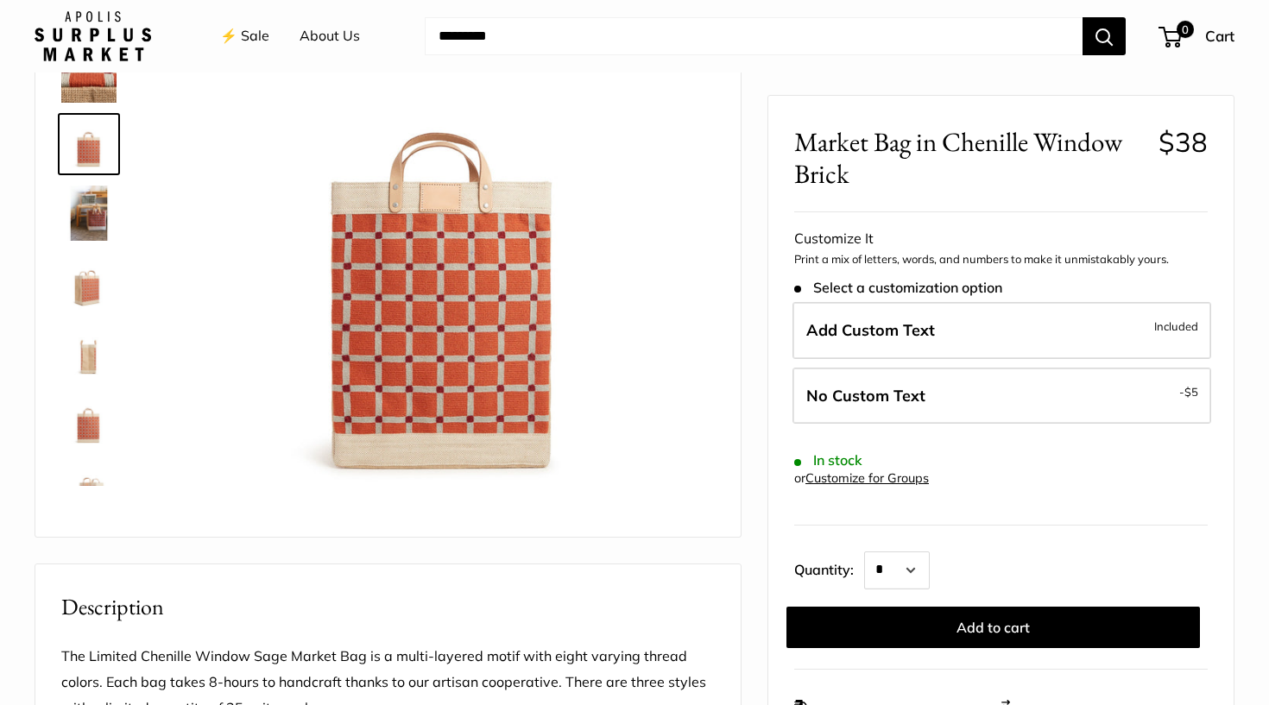
click at [87, 228] on img at bounding box center [88, 213] width 55 height 55
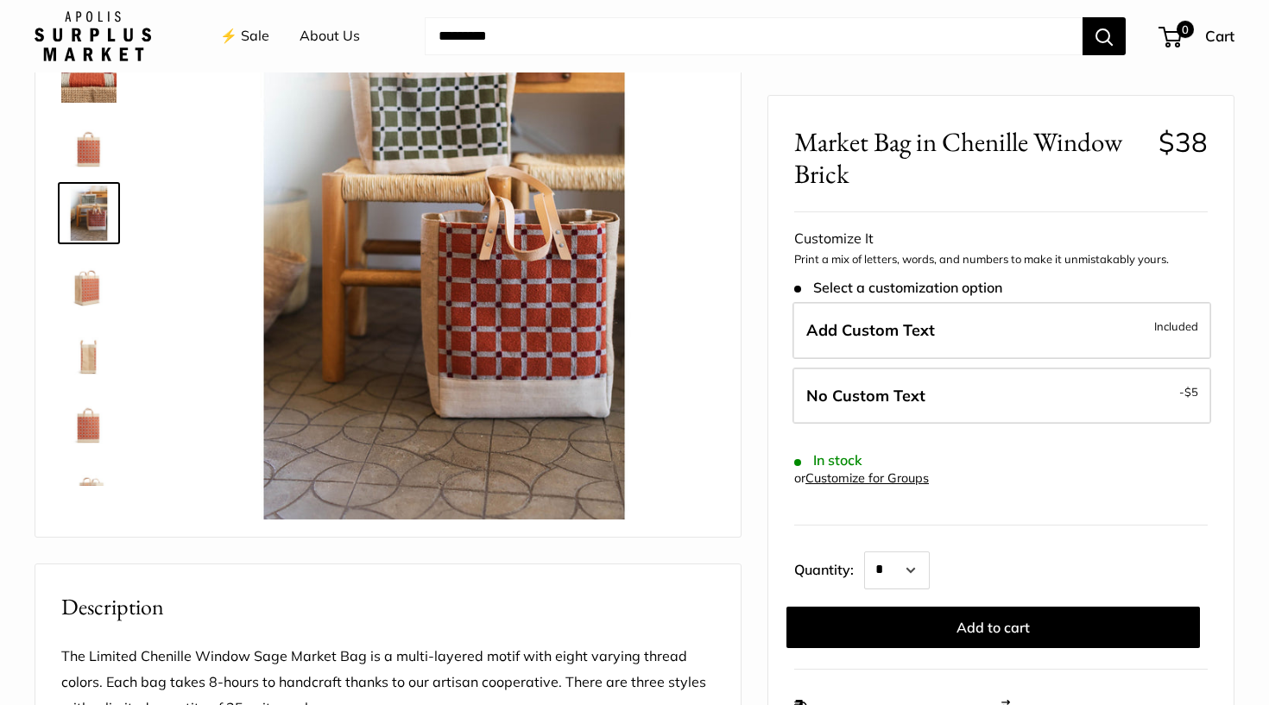
click at [88, 296] on img at bounding box center [88, 282] width 55 height 55
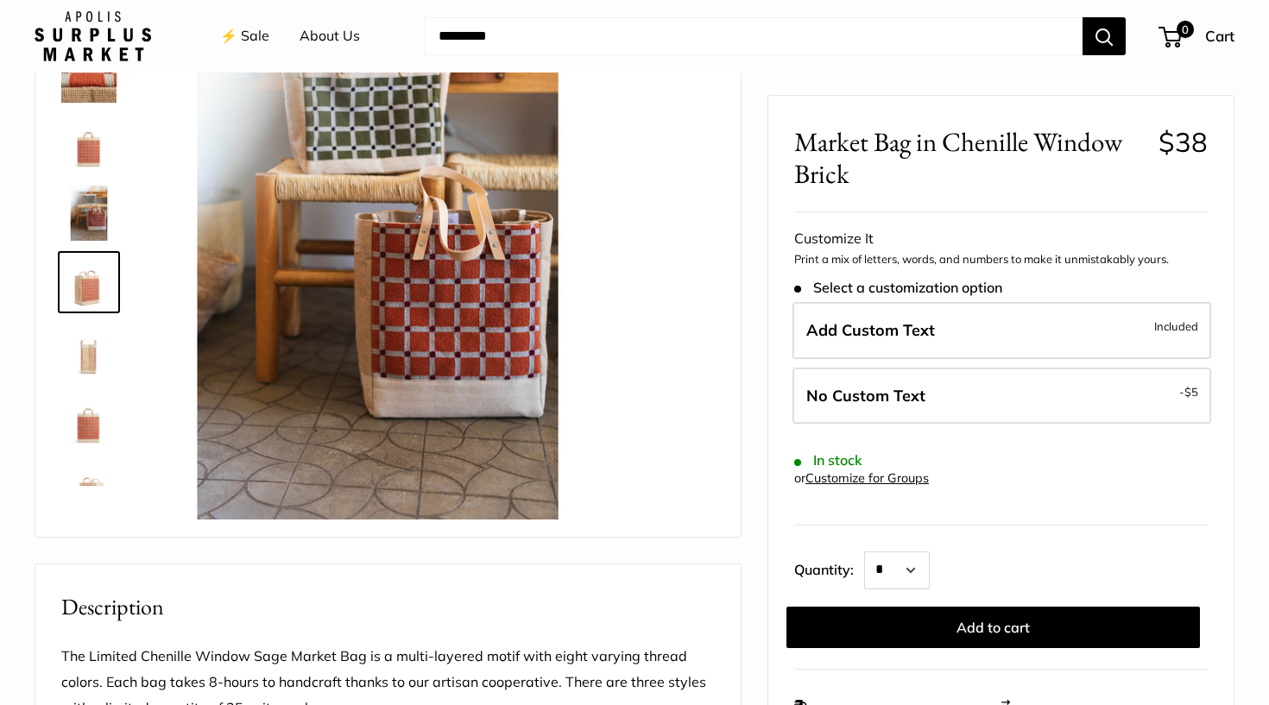
scroll to position [54, 0]
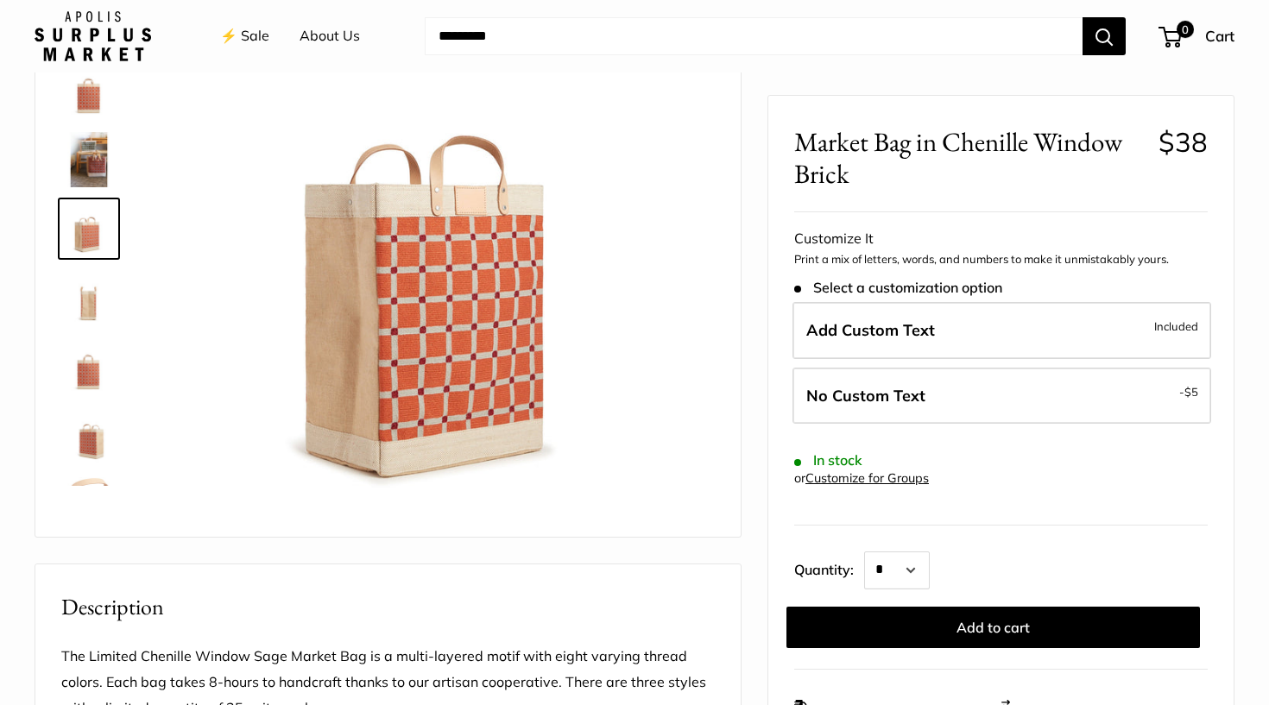
click at [98, 365] on img at bounding box center [88, 366] width 55 height 55
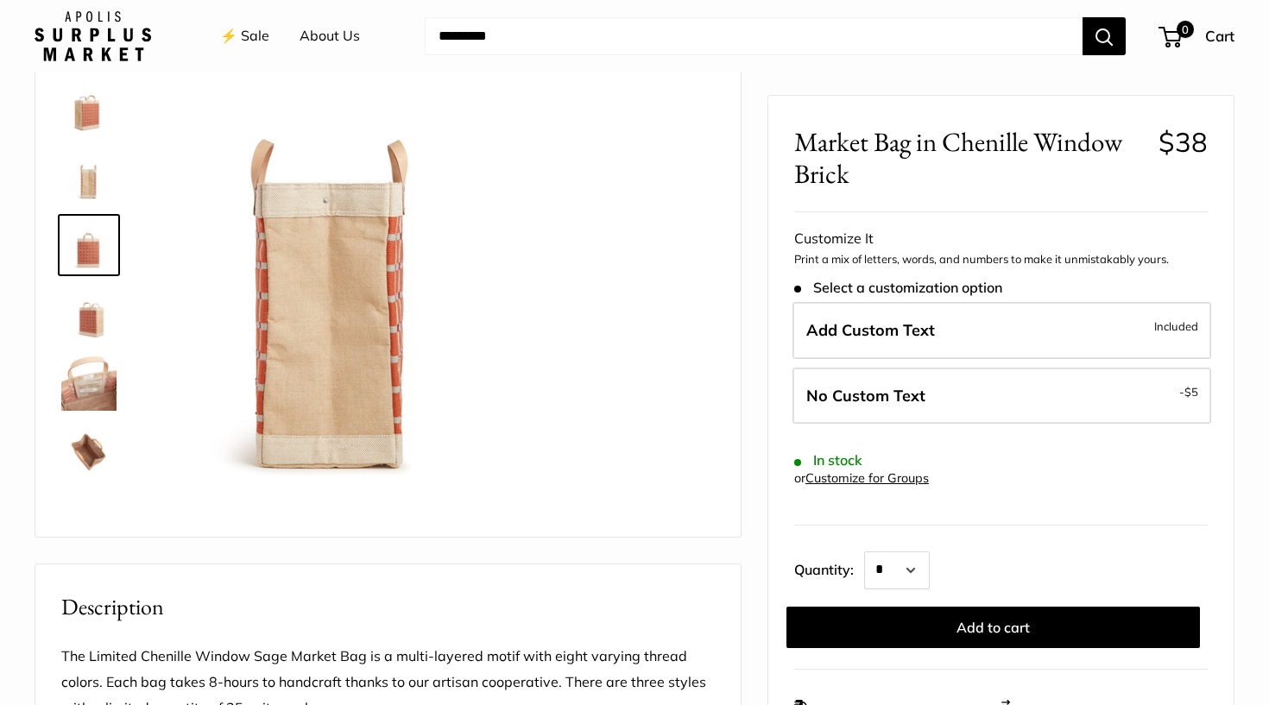
scroll to position [179, 0]
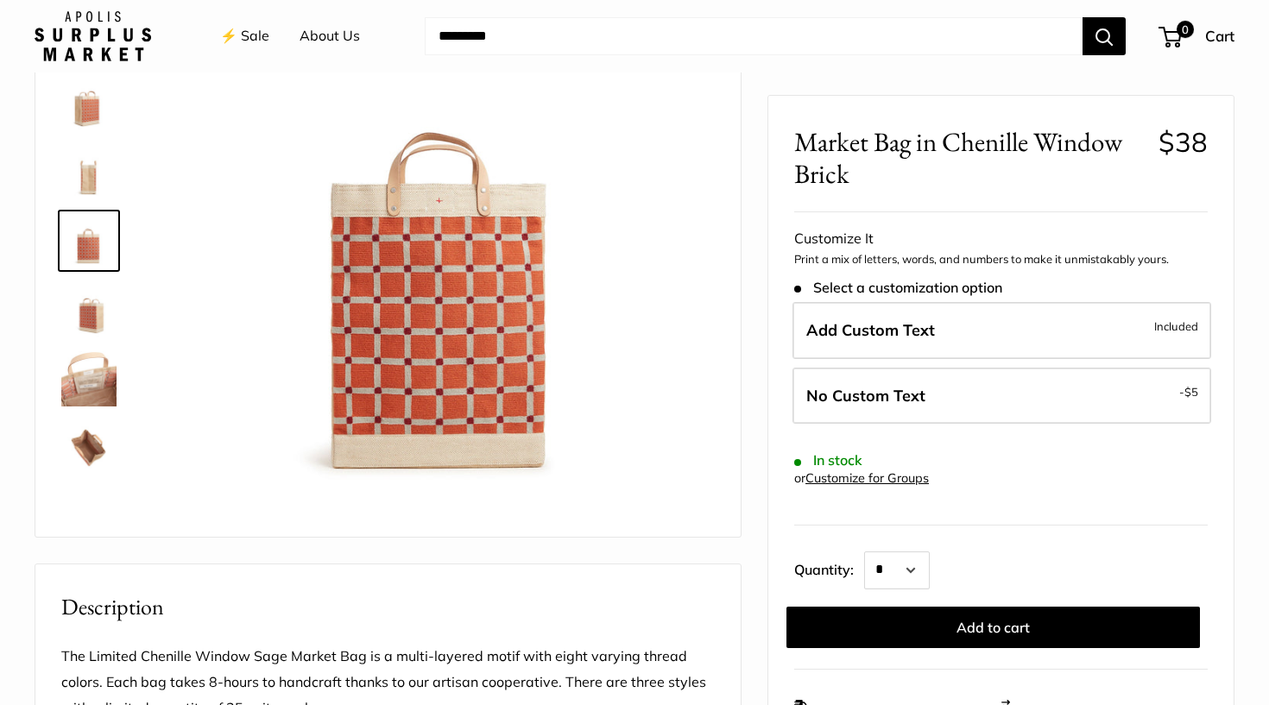
click at [95, 441] on img at bounding box center [88, 447] width 55 height 55
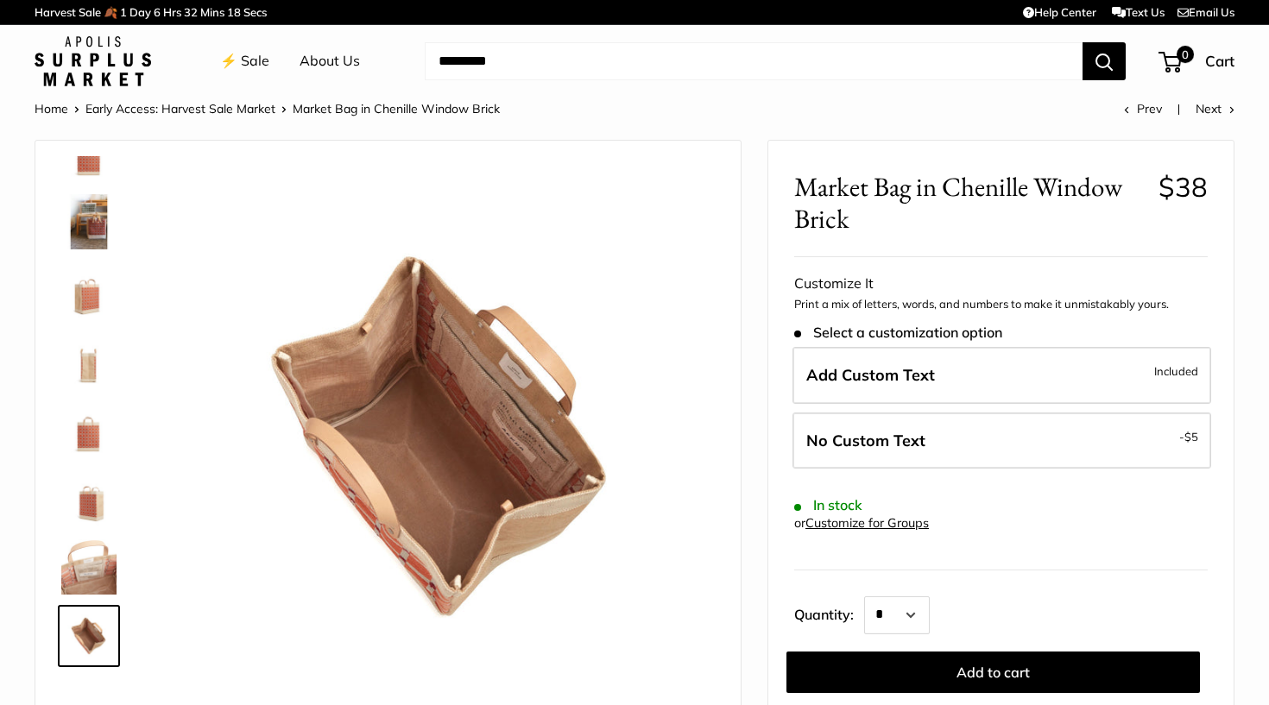
scroll to position [0, 0]
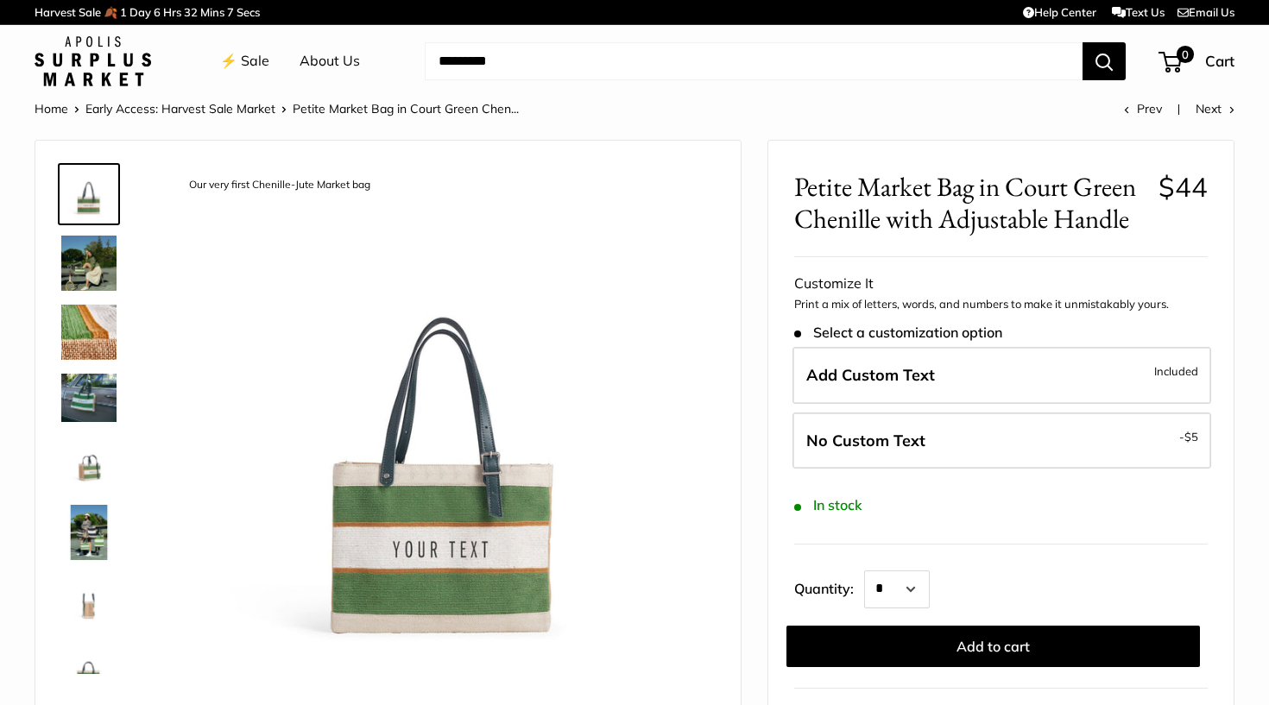
click at [86, 340] on img at bounding box center [88, 332] width 55 height 55
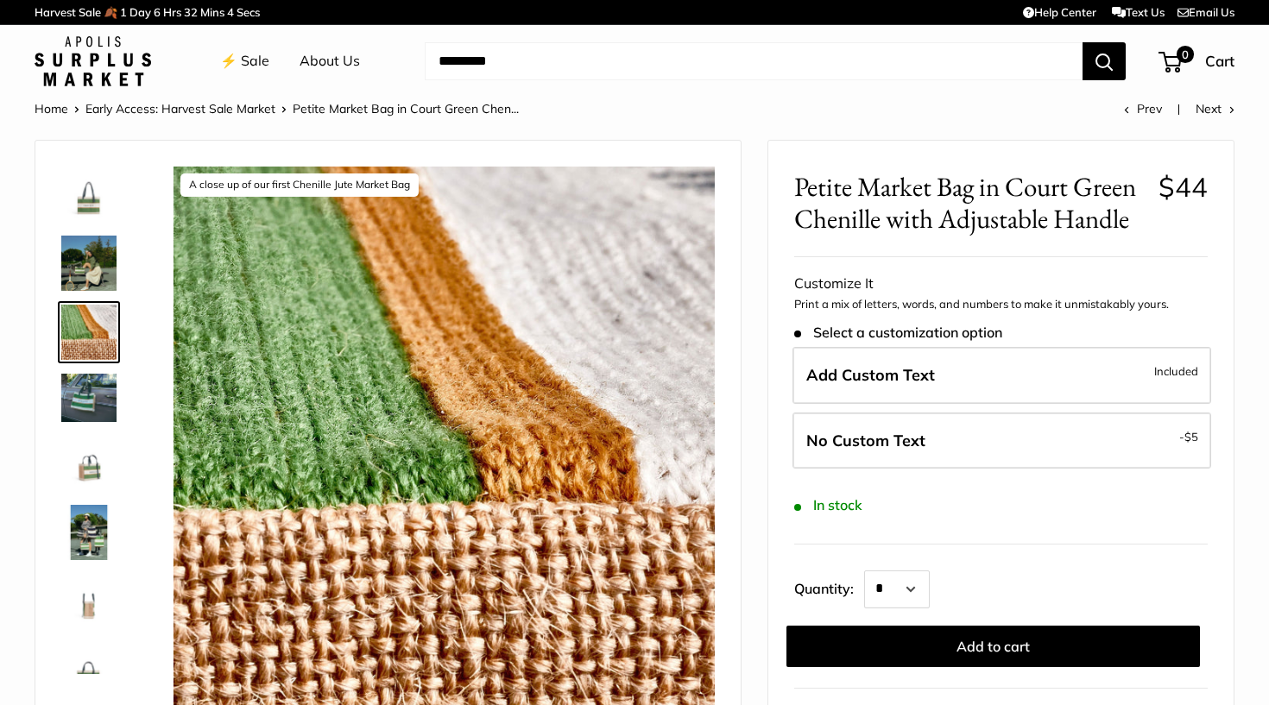
click at [93, 474] on img at bounding box center [88, 463] width 55 height 55
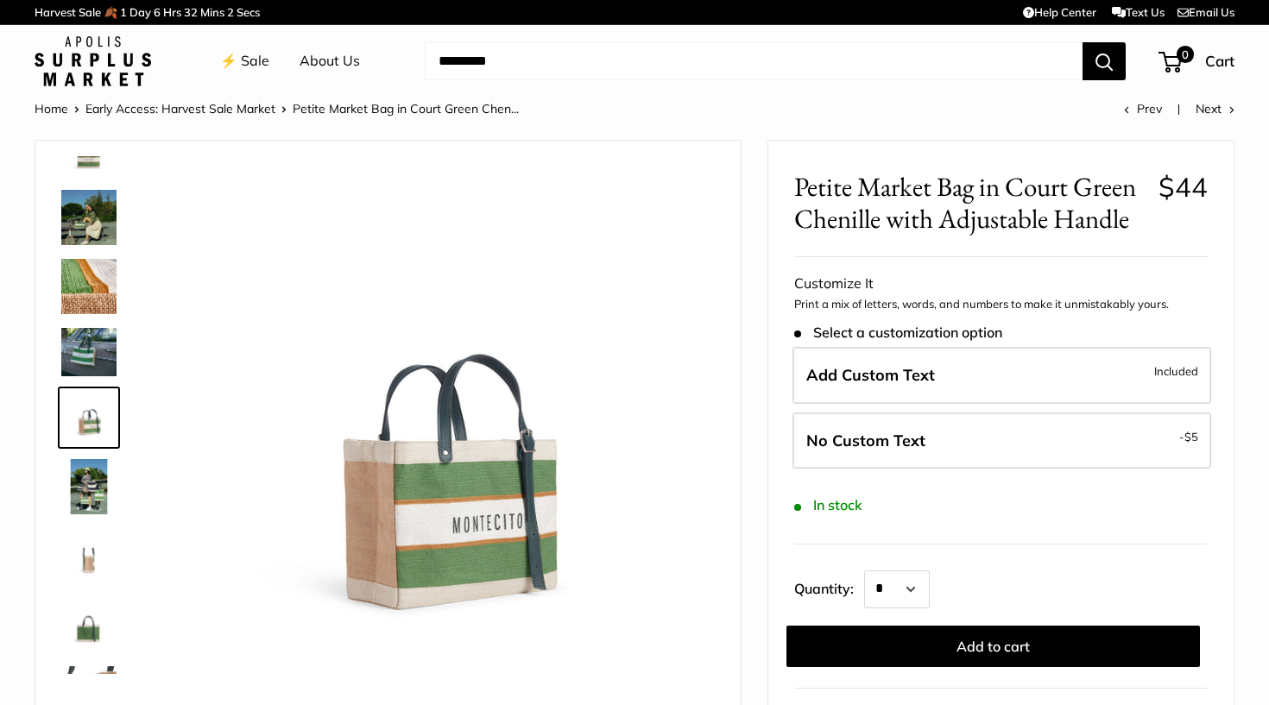
click at [89, 557] on img at bounding box center [88, 555] width 55 height 55
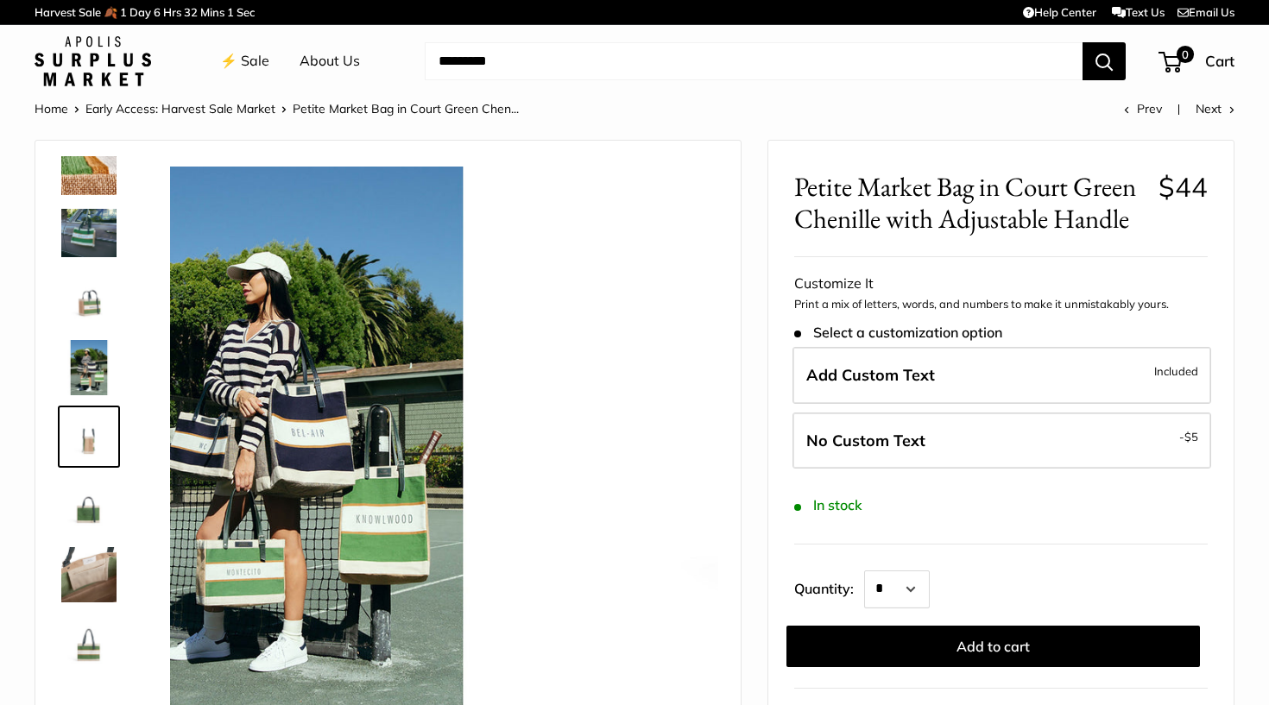
scroll to position [172, 0]
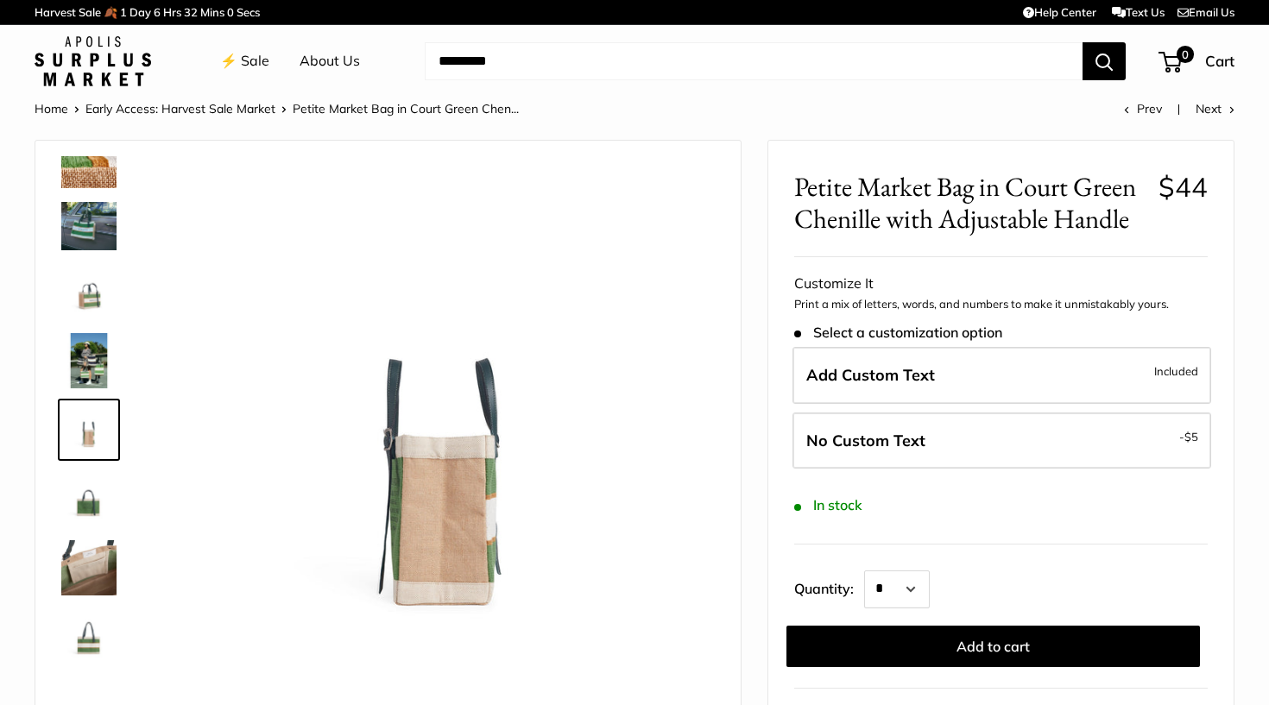
click at [92, 592] on img at bounding box center [88, 567] width 55 height 55
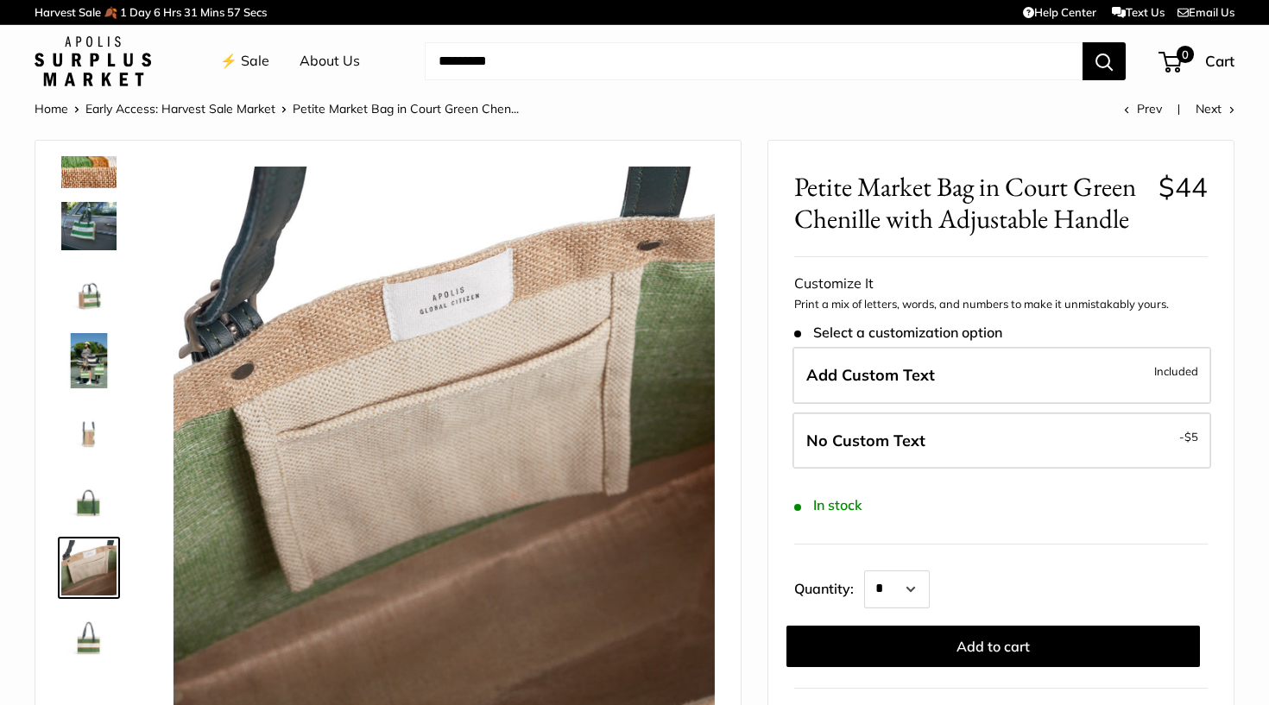
click at [91, 304] on img at bounding box center [88, 291] width 55 height 55
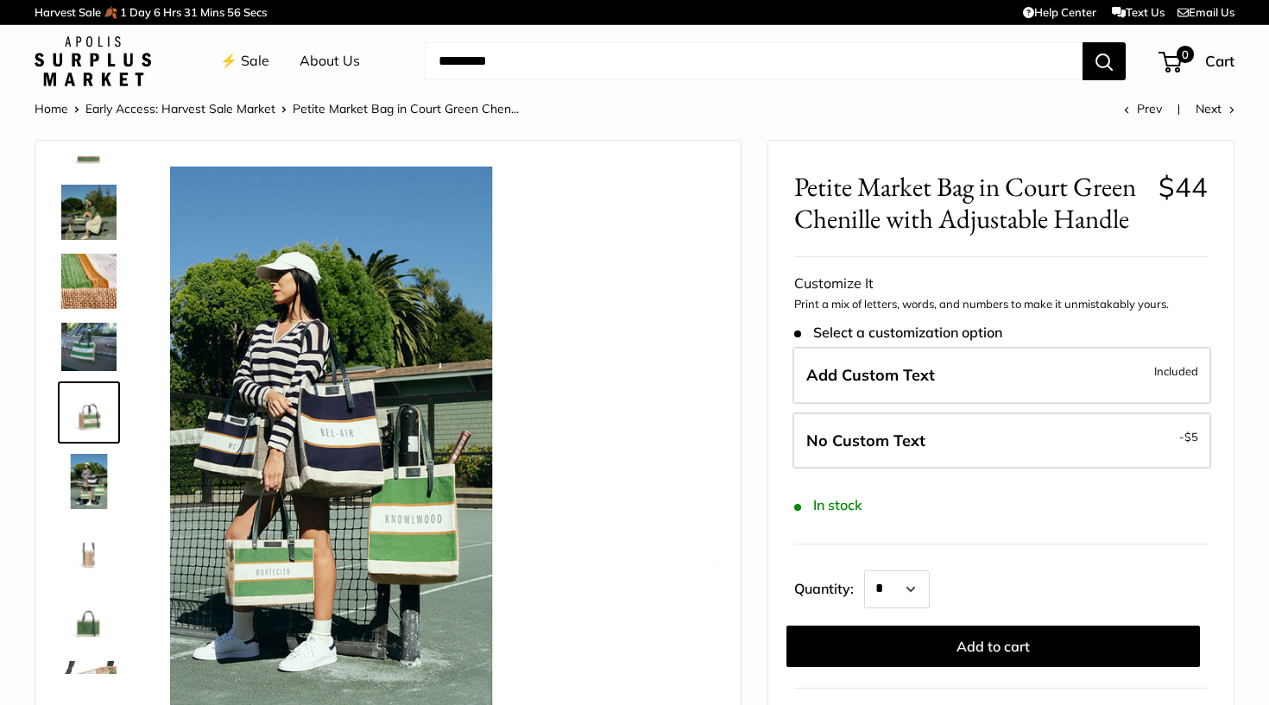
scroll to position [46, 0]
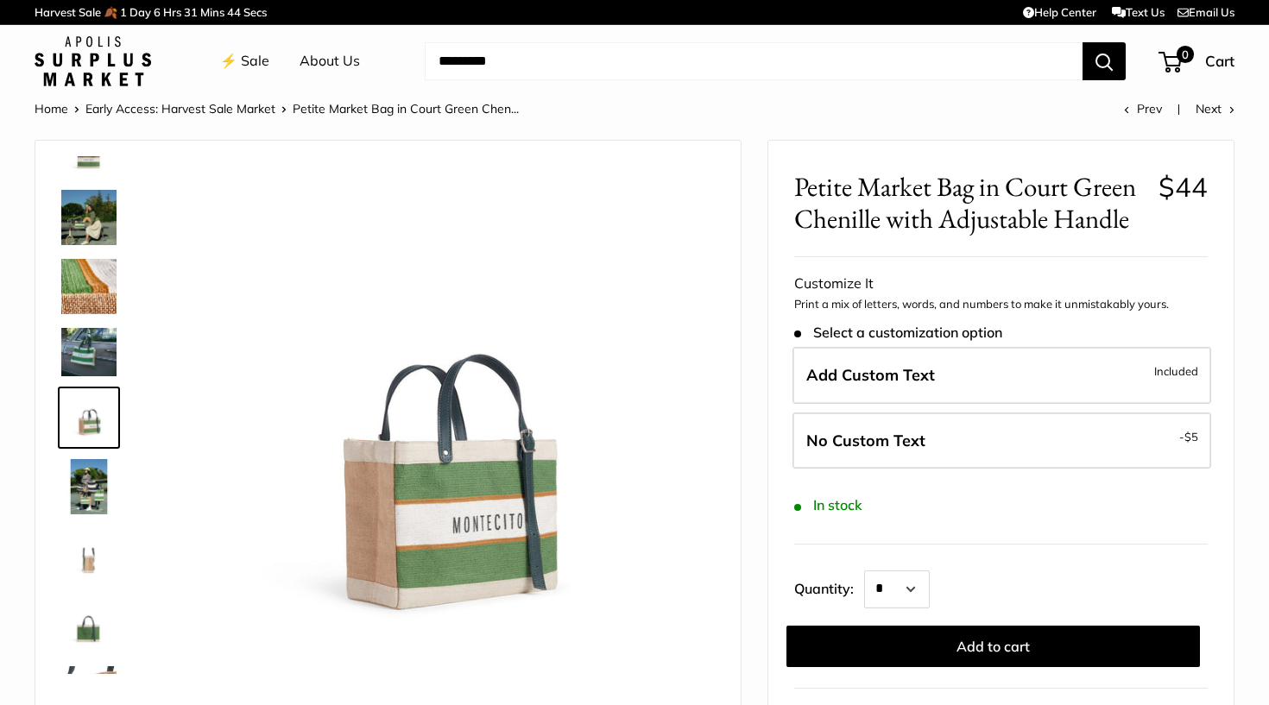
click at [106, 341] on img at bounding box center [88, 351] width 55 height 47
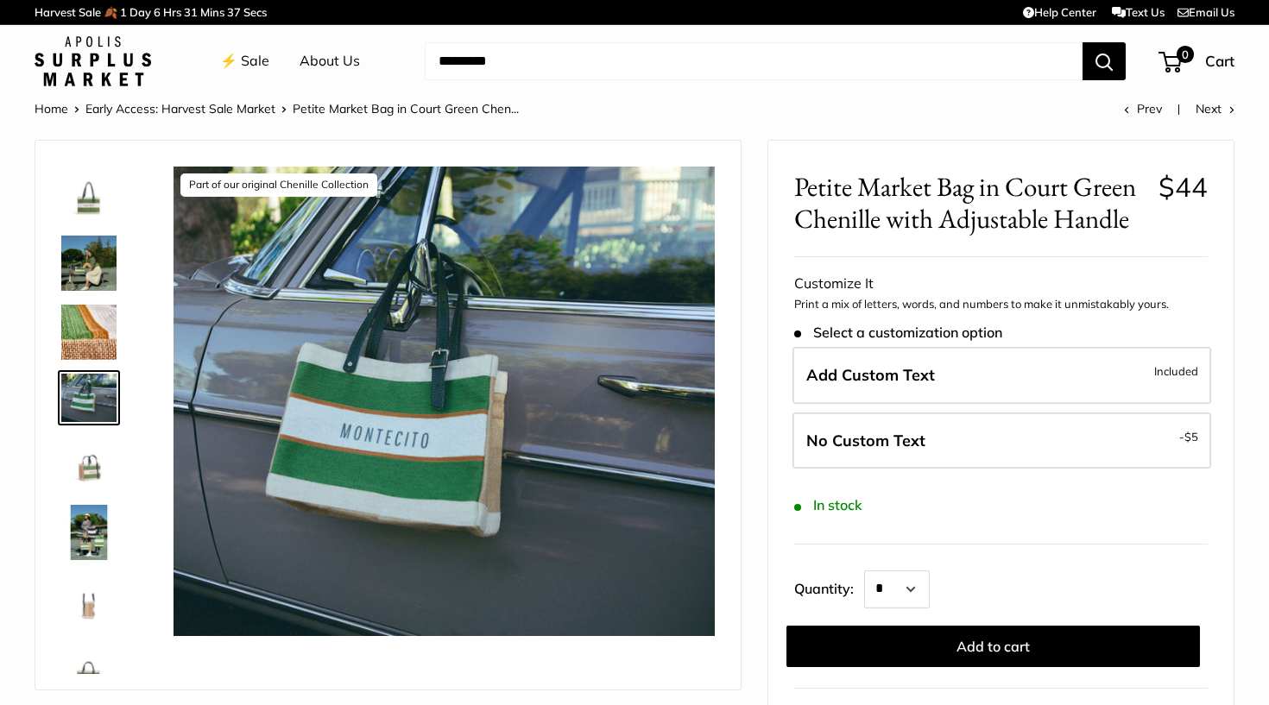
click at [80, 515] on img at bounding box center [88, 532] width 55 height 55
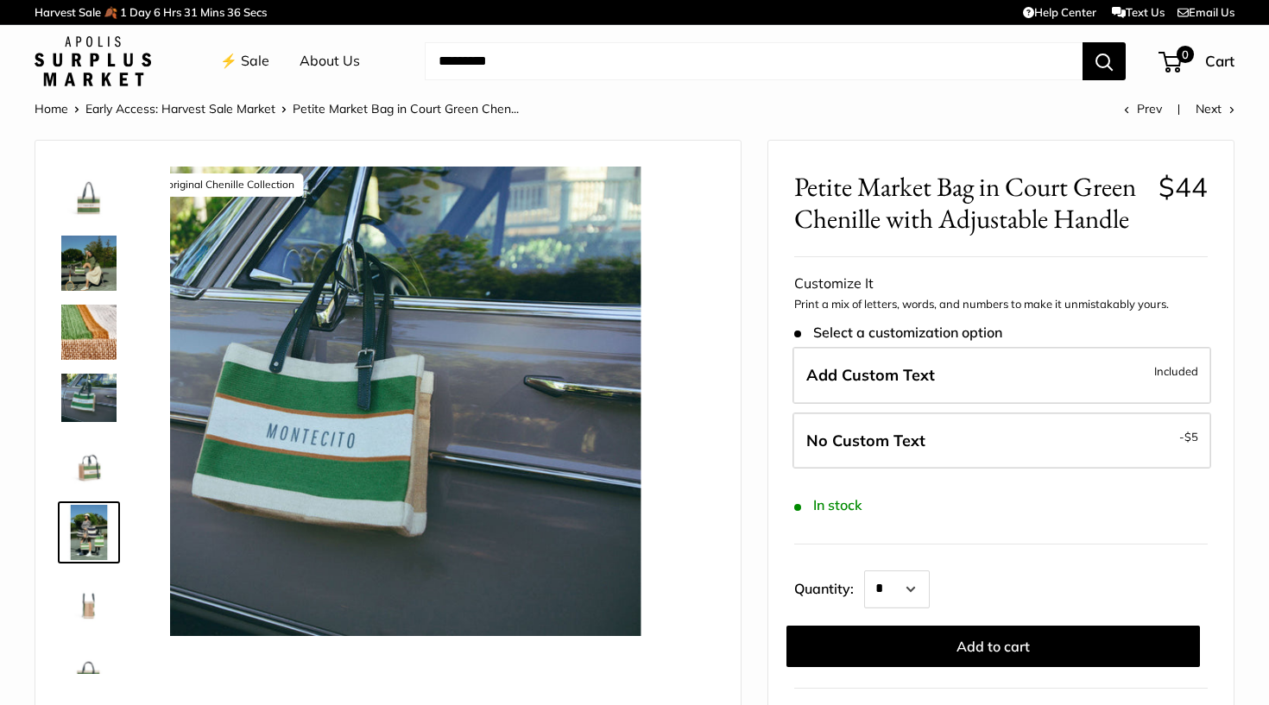
scroll to position [115, 0]
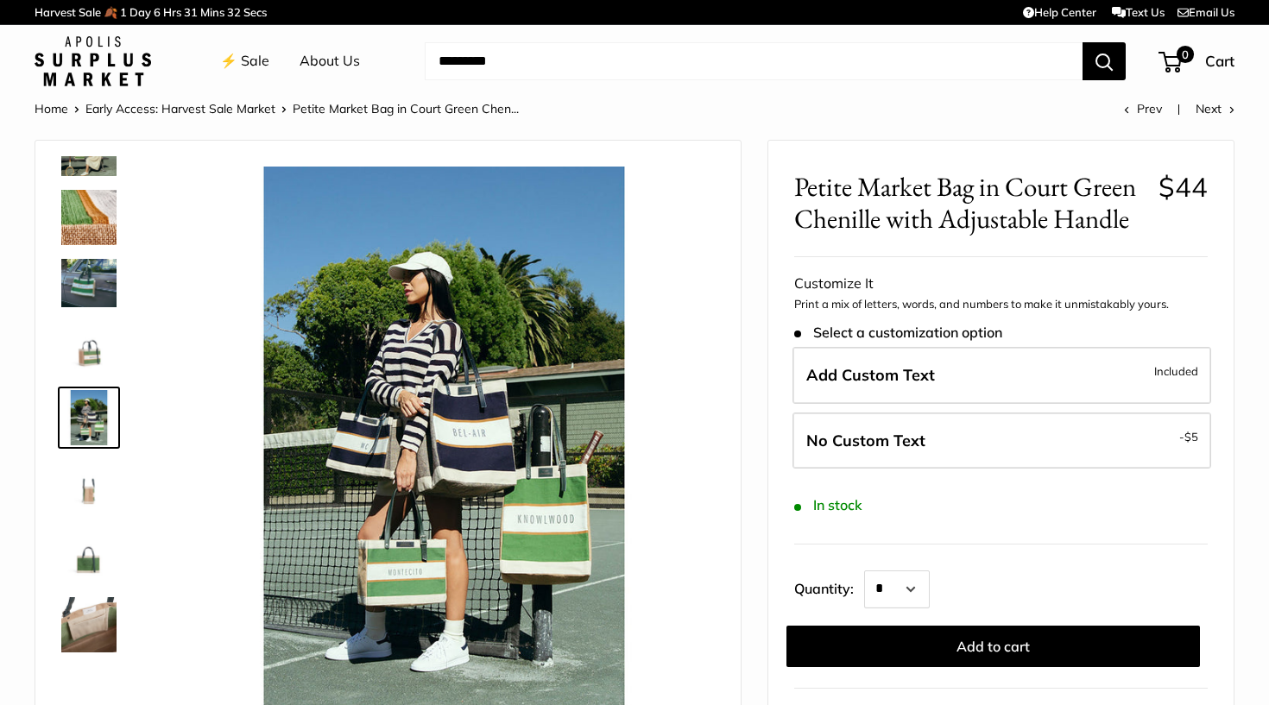
click at [91, 617] on img at bounding box center [88, 624] width 55 height 55
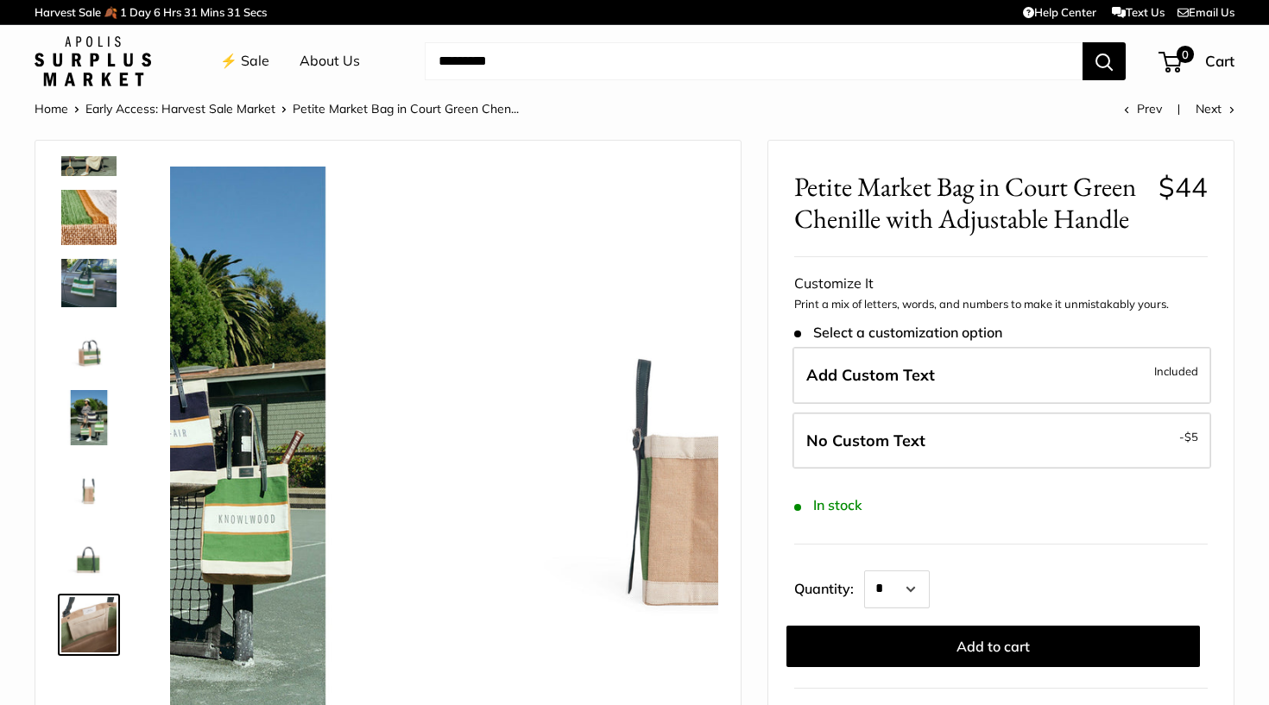
scroll to position [172, 0]
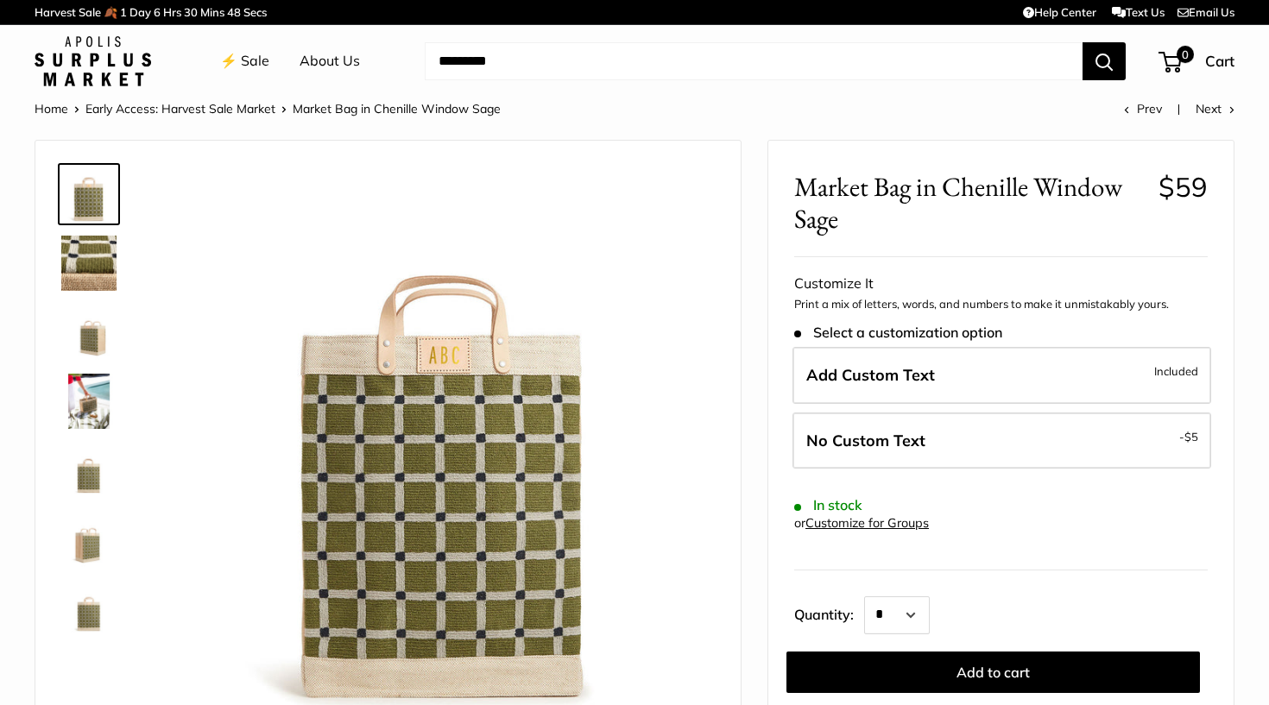
click at [97, 400] on img at bounding box center [88, 401] width 55 height 55
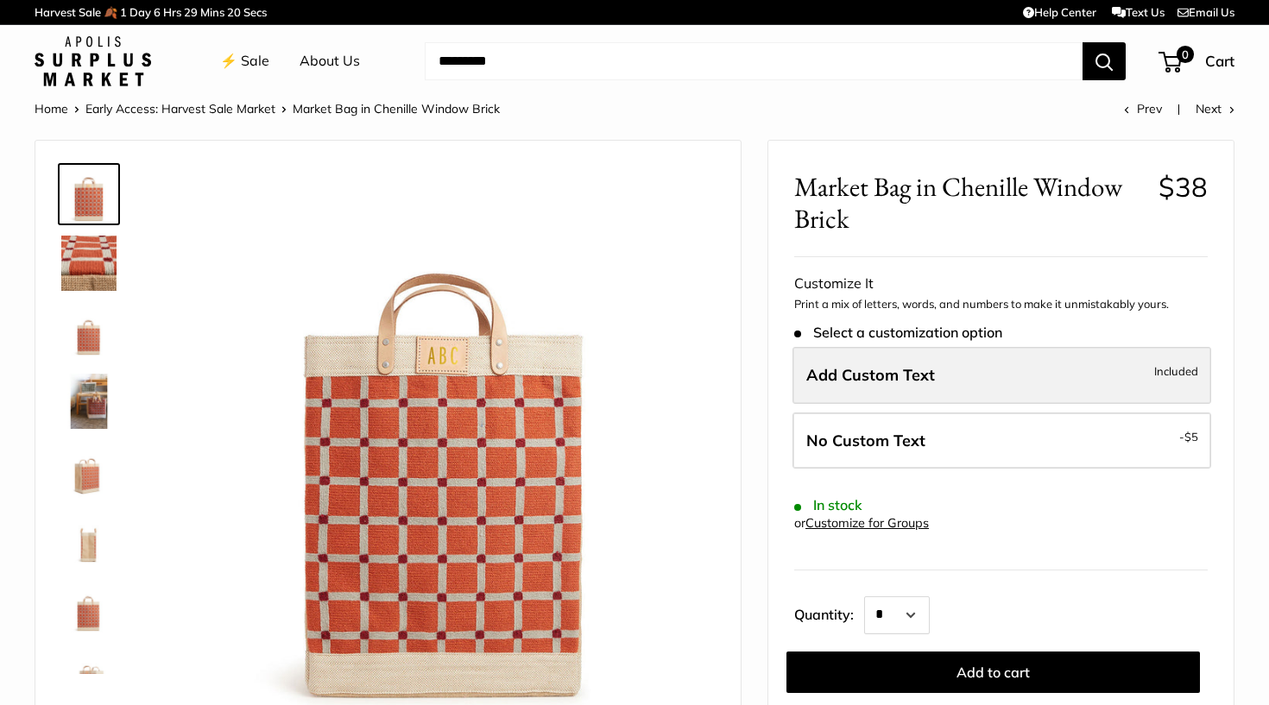
click at [966, 383] on label "Add Custom Text Included" at bounding box center [1001, 375] width 419 height 57
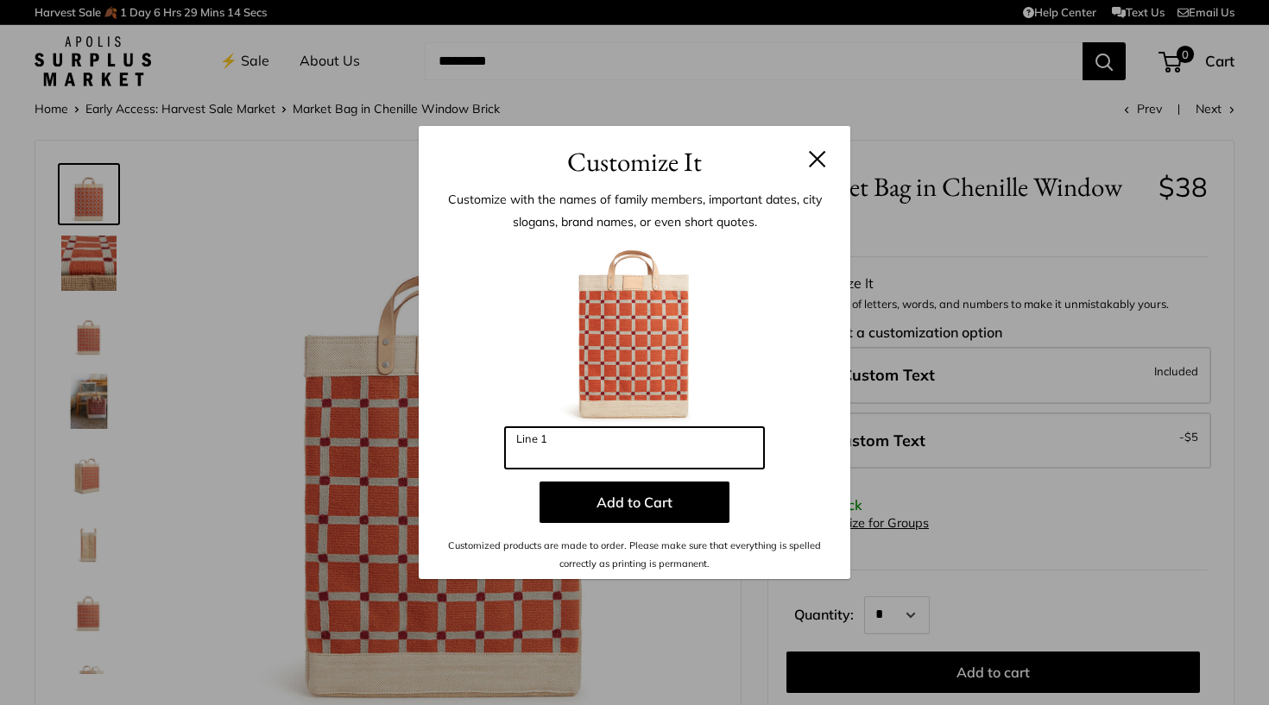
click at [680, 451] on input "Line 1" at bounding box center [634, 447] width 259 height 41
type input "***"
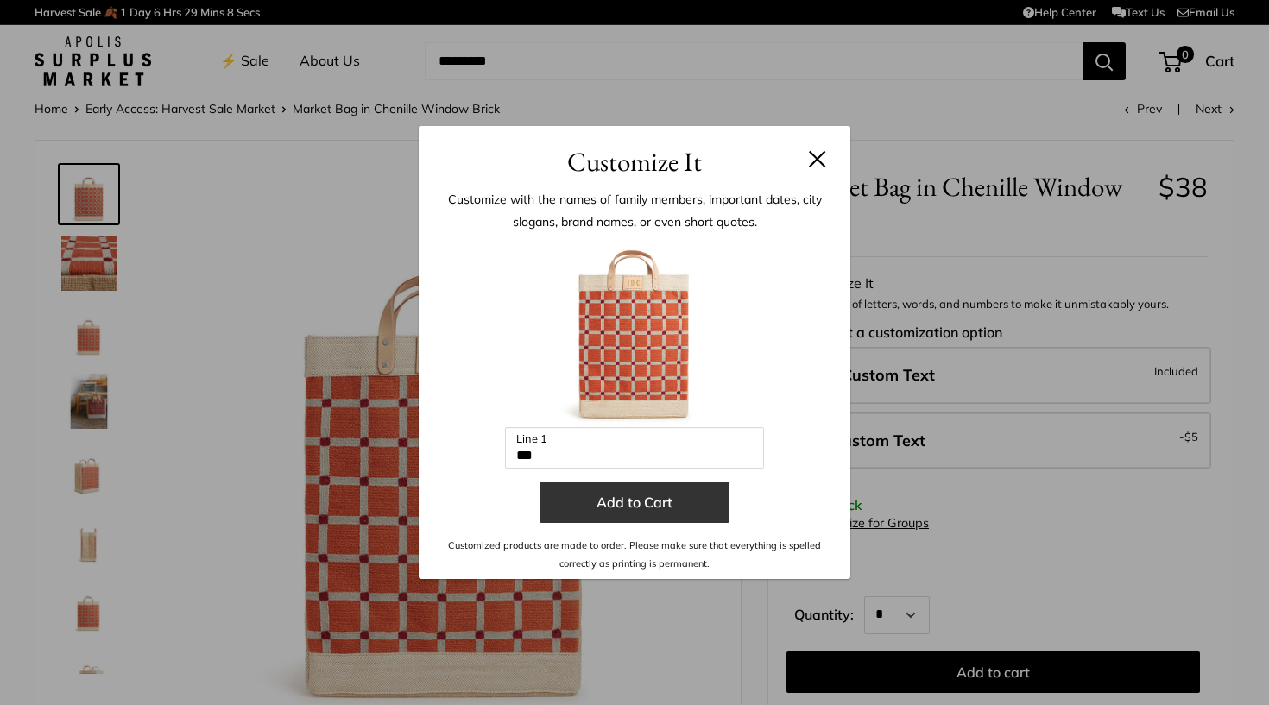
click at [586, 509] on button "Add to Cart" at bounding box center [634, 502] width 190 height 41
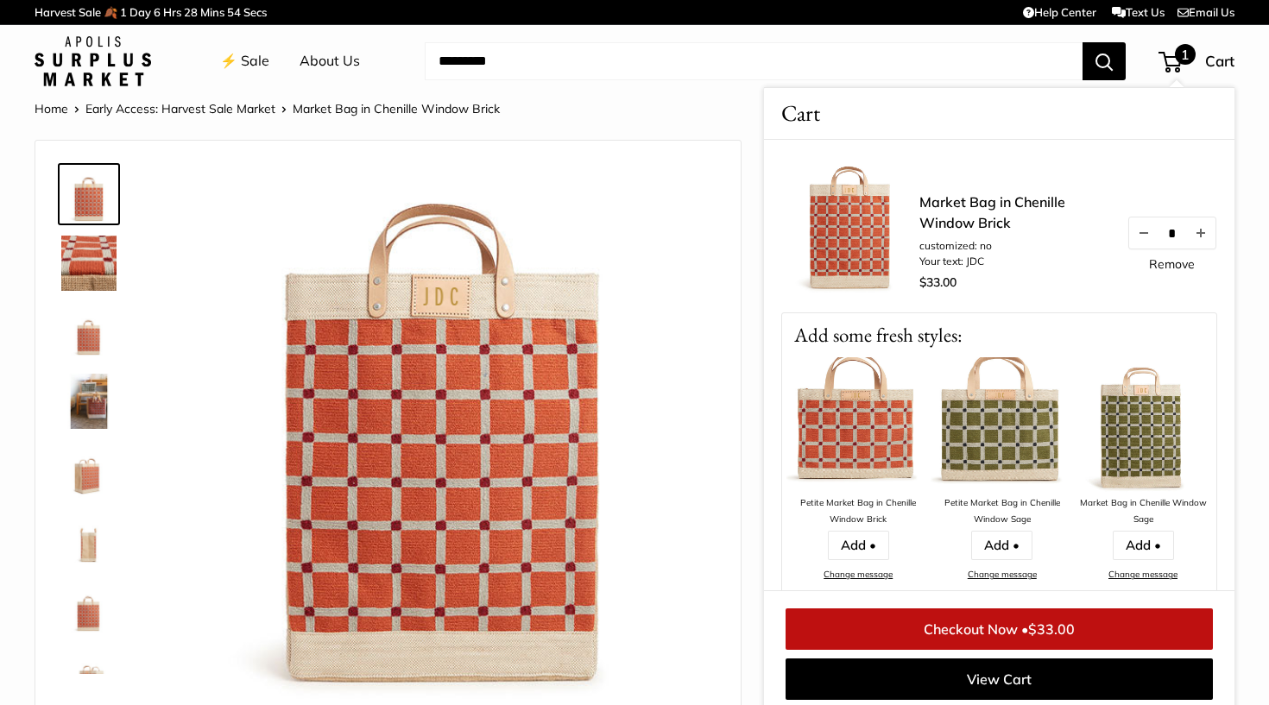
click at [951, 633] on link "Checkout Now • $33.00" at bounding box center [998, 628] width 427 height 41
